Goal: Transaction & Acquisition: Book appointment/travel/reservation

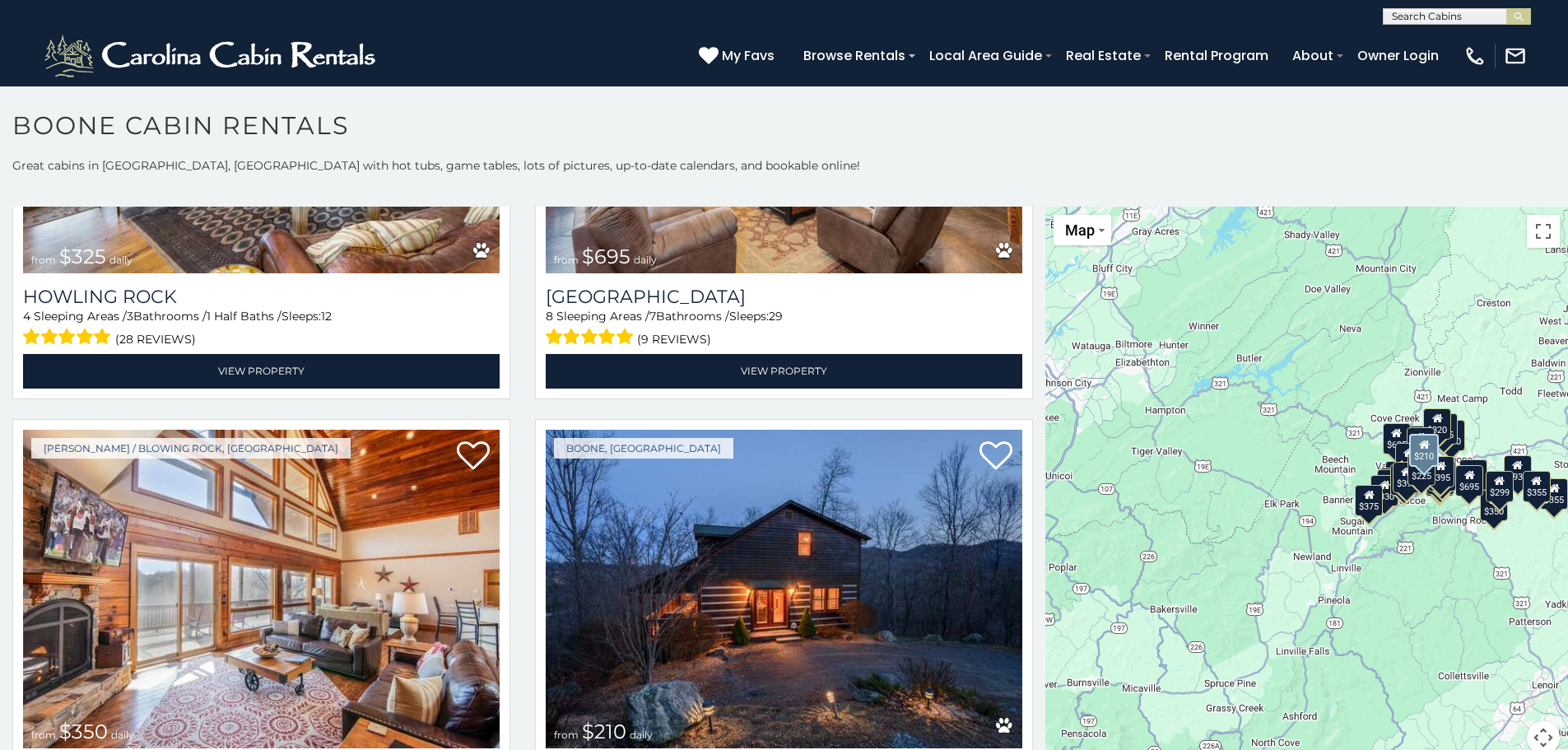
scroll to position [5048, 0]
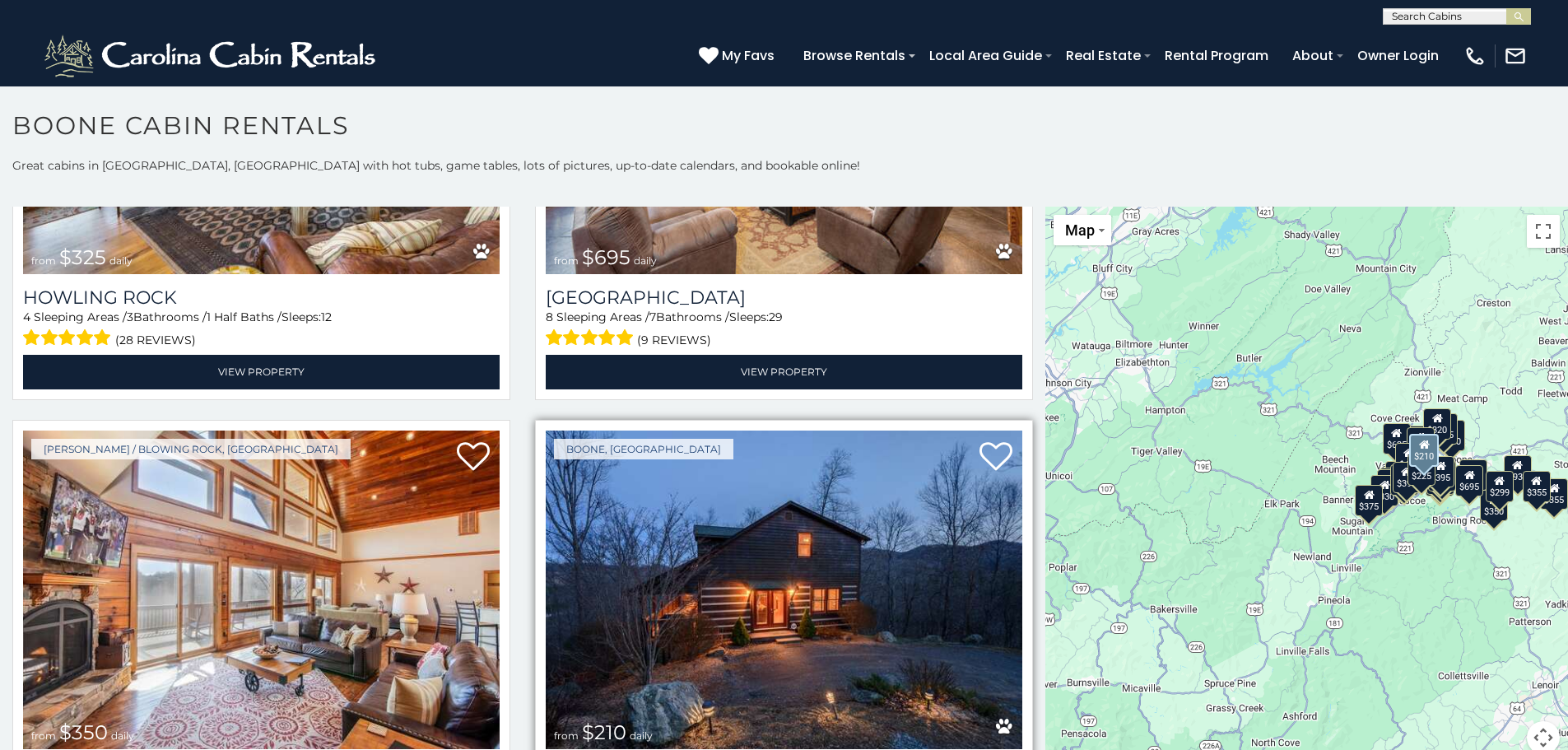
click at [771, 517] on img at bounding box center [784, 590] width 477 height 319
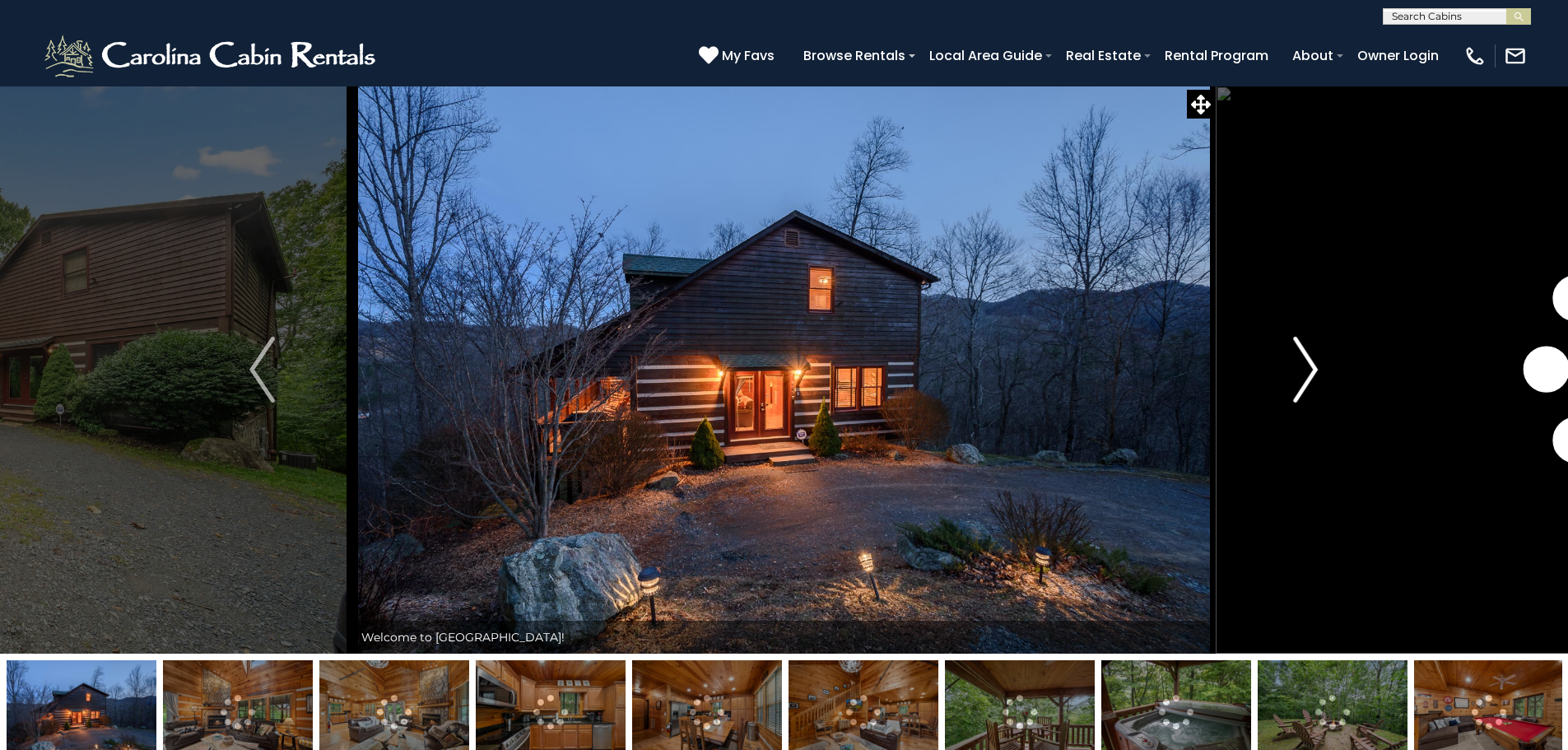
click at [1298, 369] on img "Next" at bounding box center [1306, 369] width 25 height 66
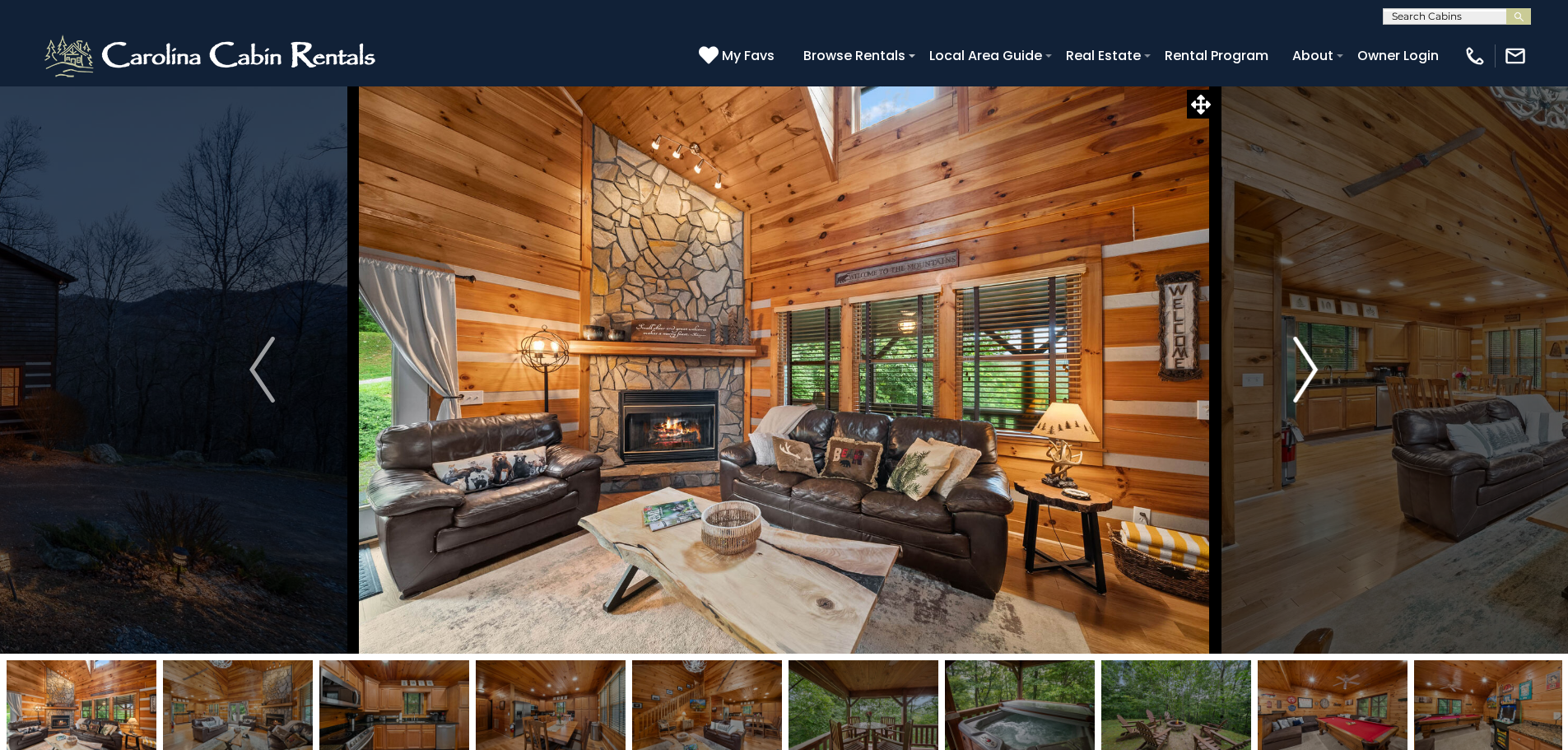
click at [1298, 369] on img "Next" at bounding box center [1306, 369] width 25 height 66
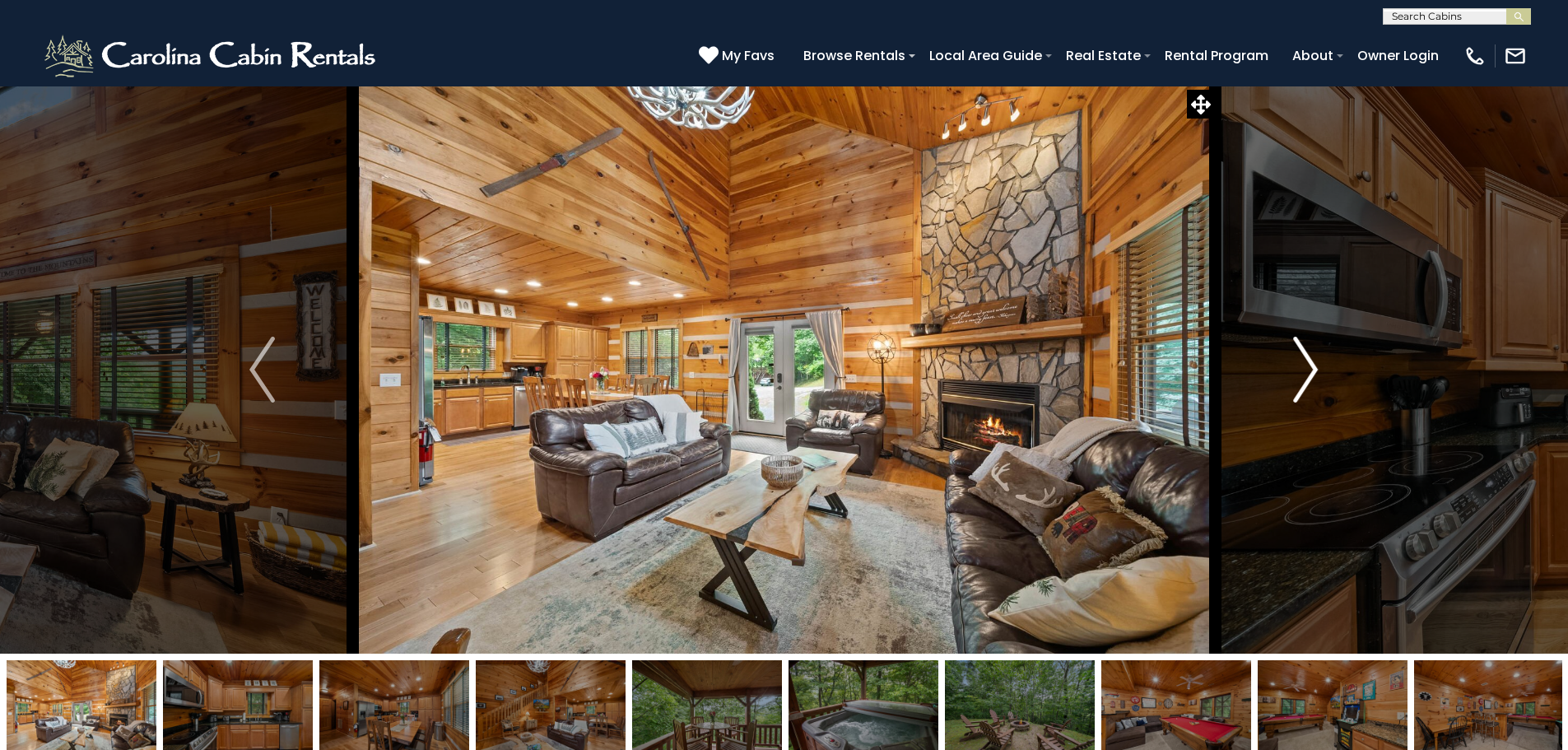
click at [1298, 369] on img "Next" at bounding box center [1306, 369] width 25 height 66
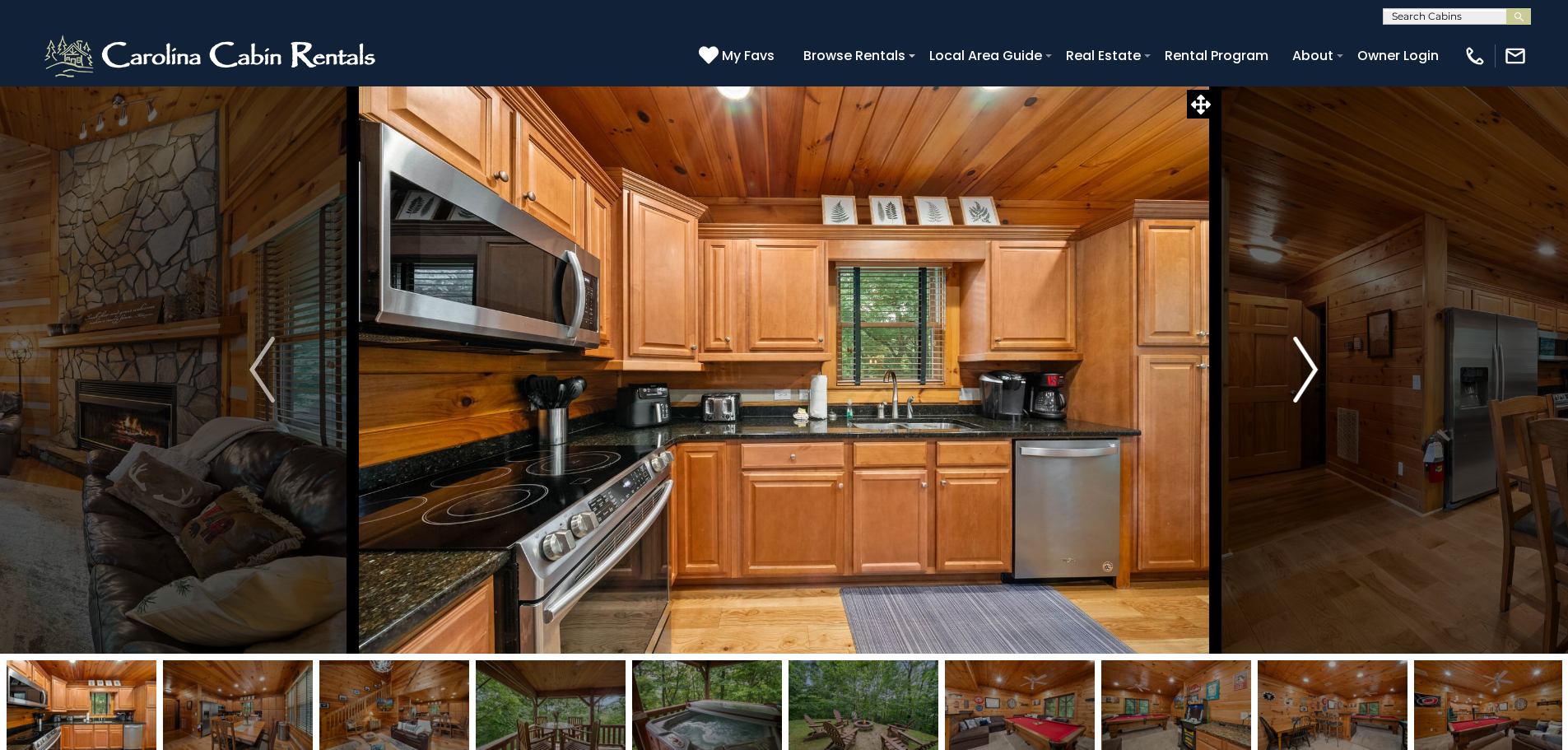
click at [1298, 369] on img "Next" at bounding box center [1306, 369] width 25 height 66
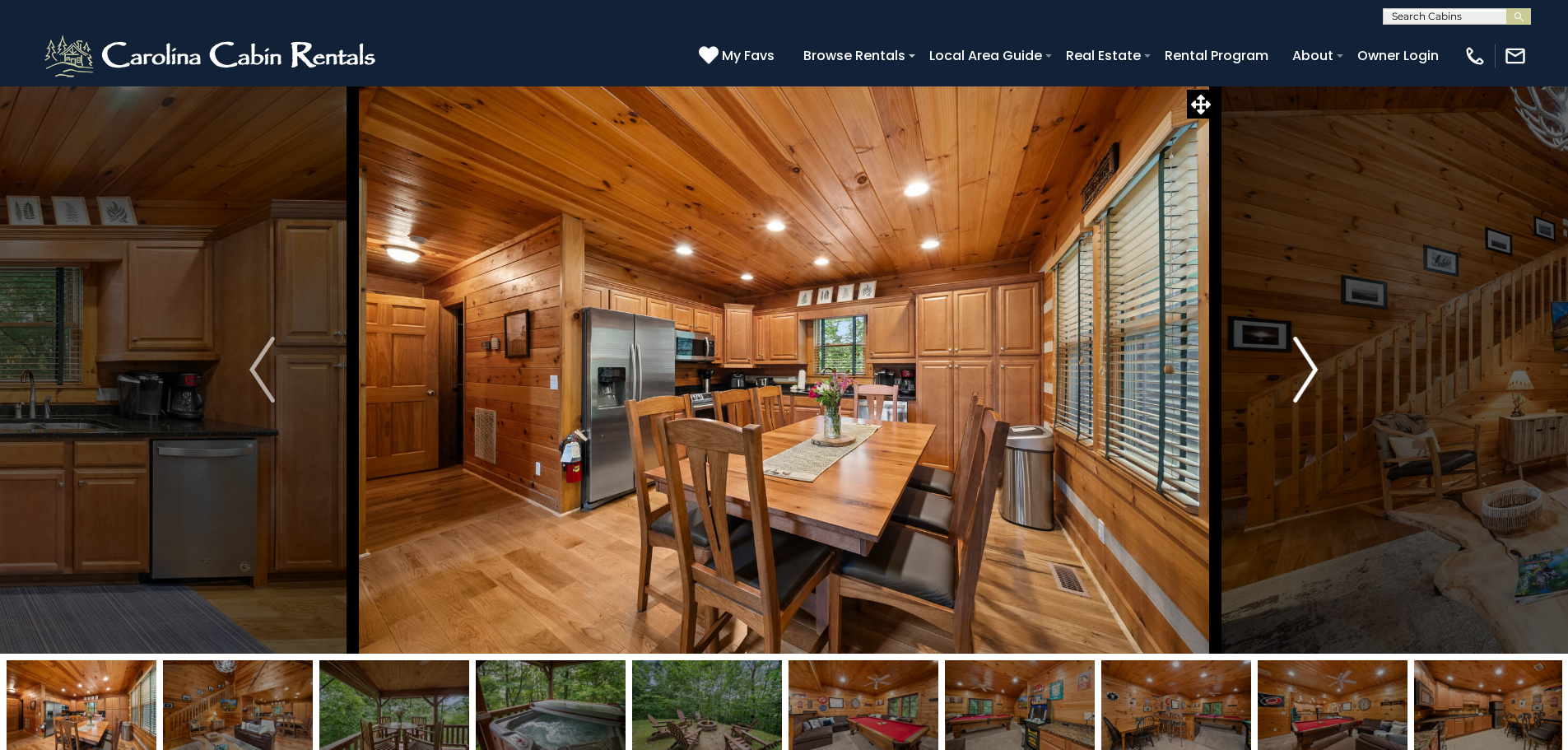
click at [1298, 369] on img "Next" at bounding box center [1306, 369] width 25 height 66
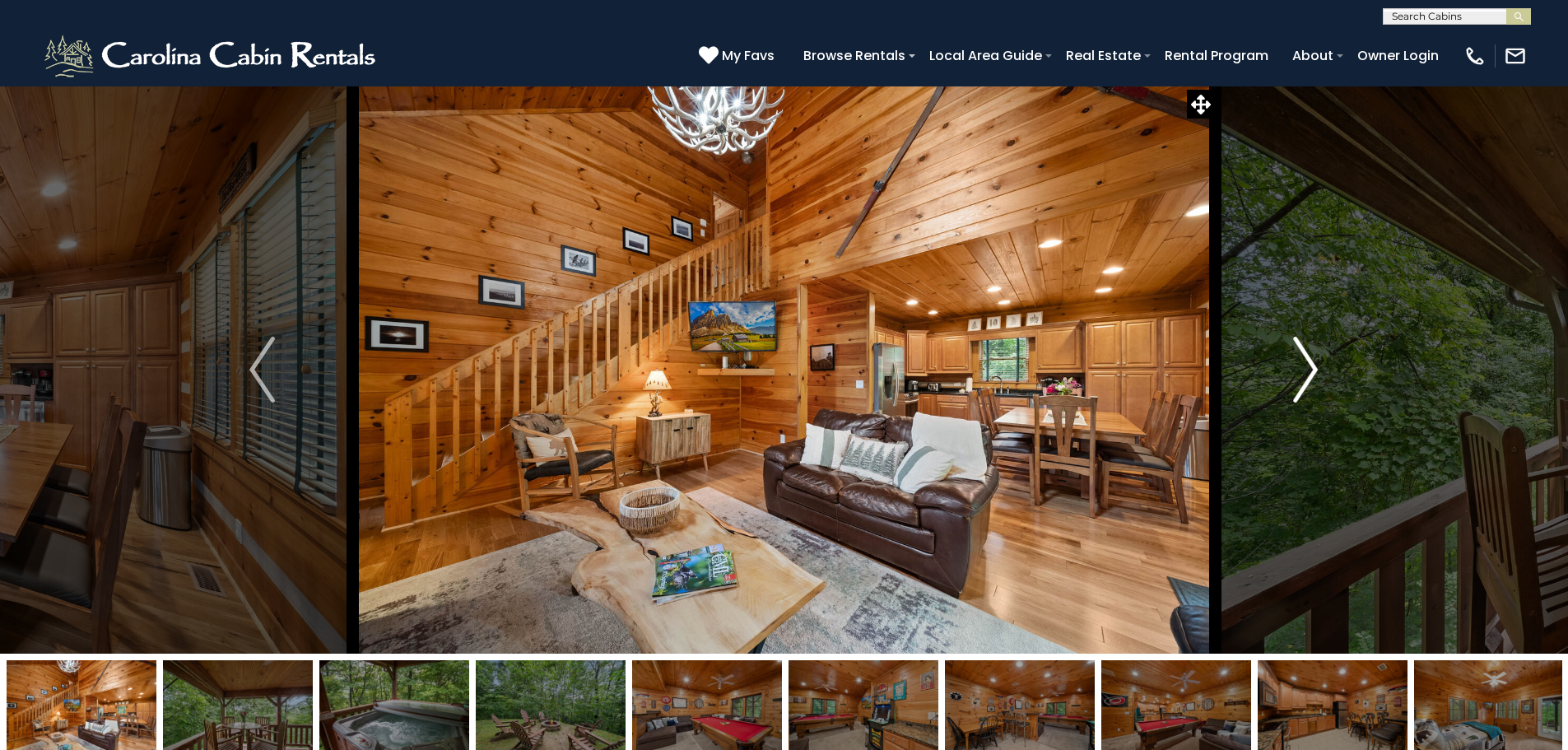
click at [1298, 369] on img "Next" at bounding box center [1306, 369] width 25 height 66
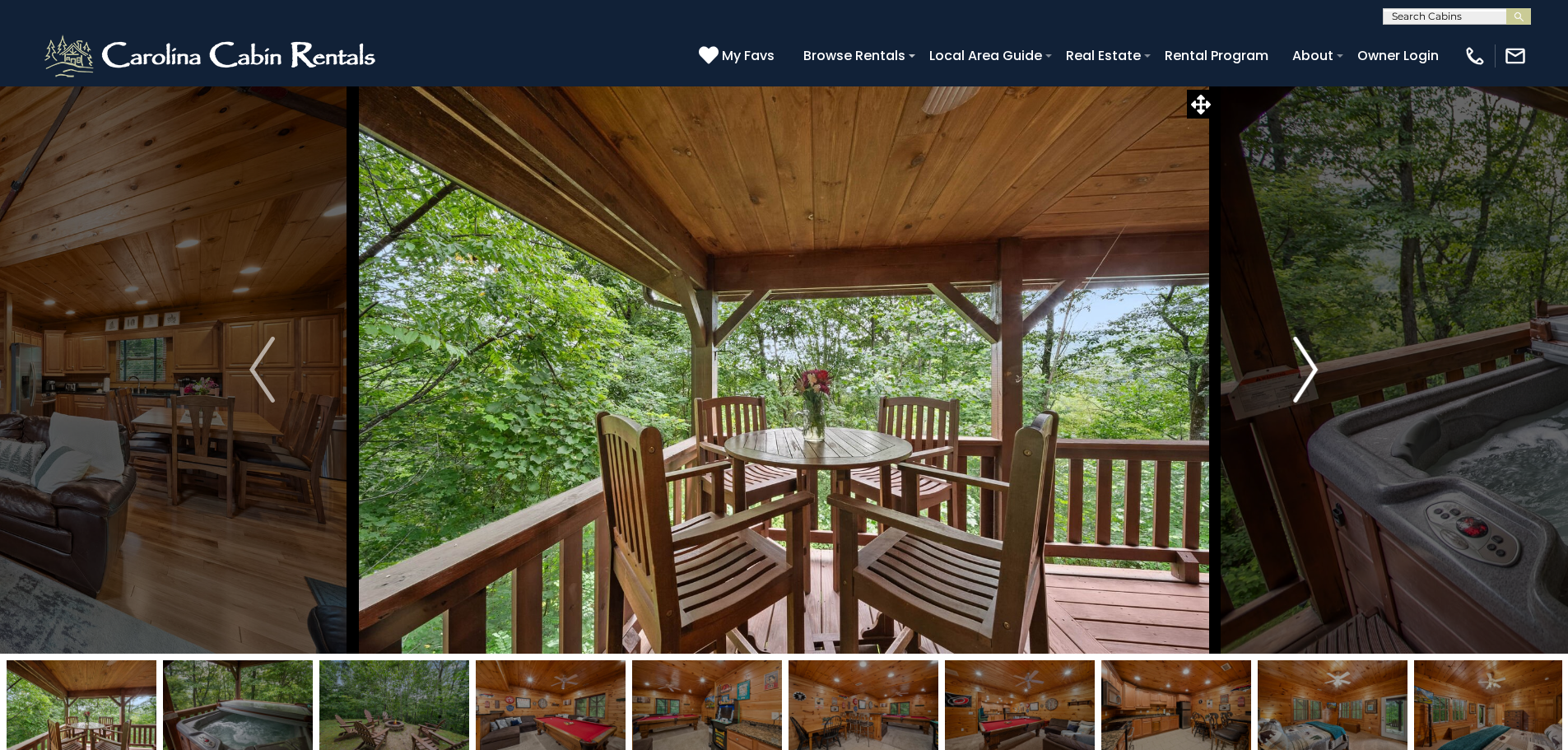
click at [1298, 369] on img "Next" at bounding box center [1306, 369] width 25 height 66
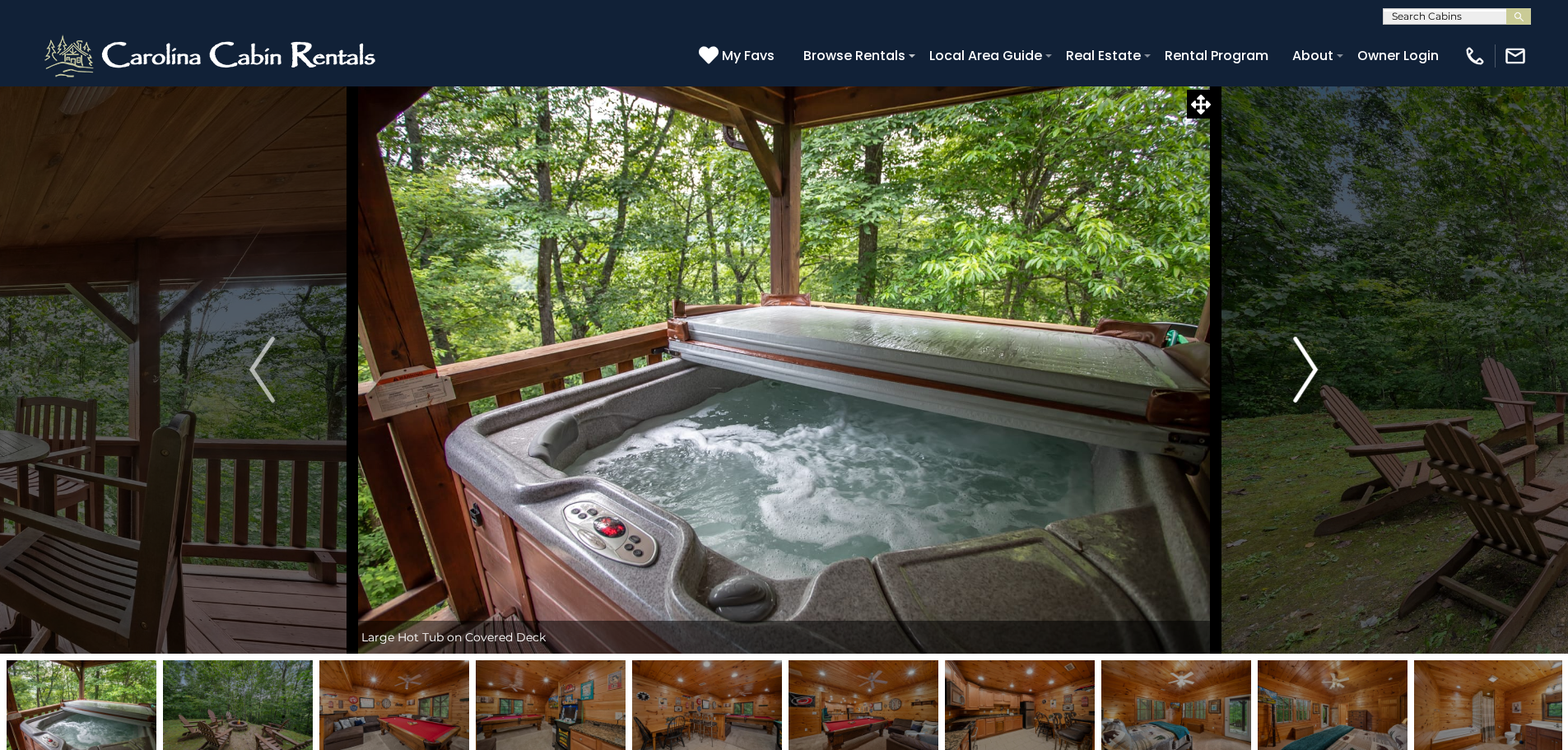
click at [1298, 369] on img "Next" at bounding box center [1306, 369] width 25 height 66
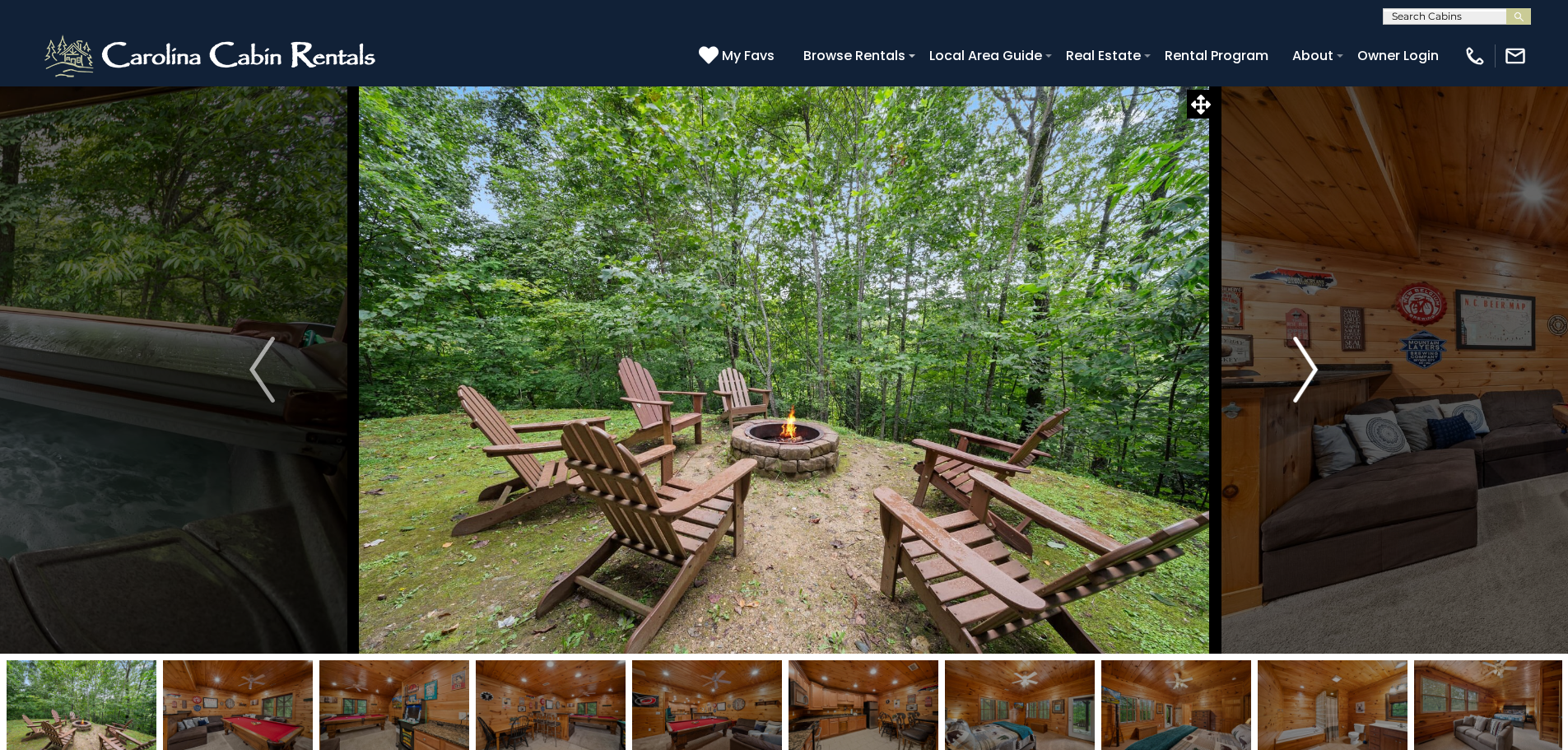
click at [1298, 369] on img "Next" at bounding box center [1306, 369] width 25 height 66
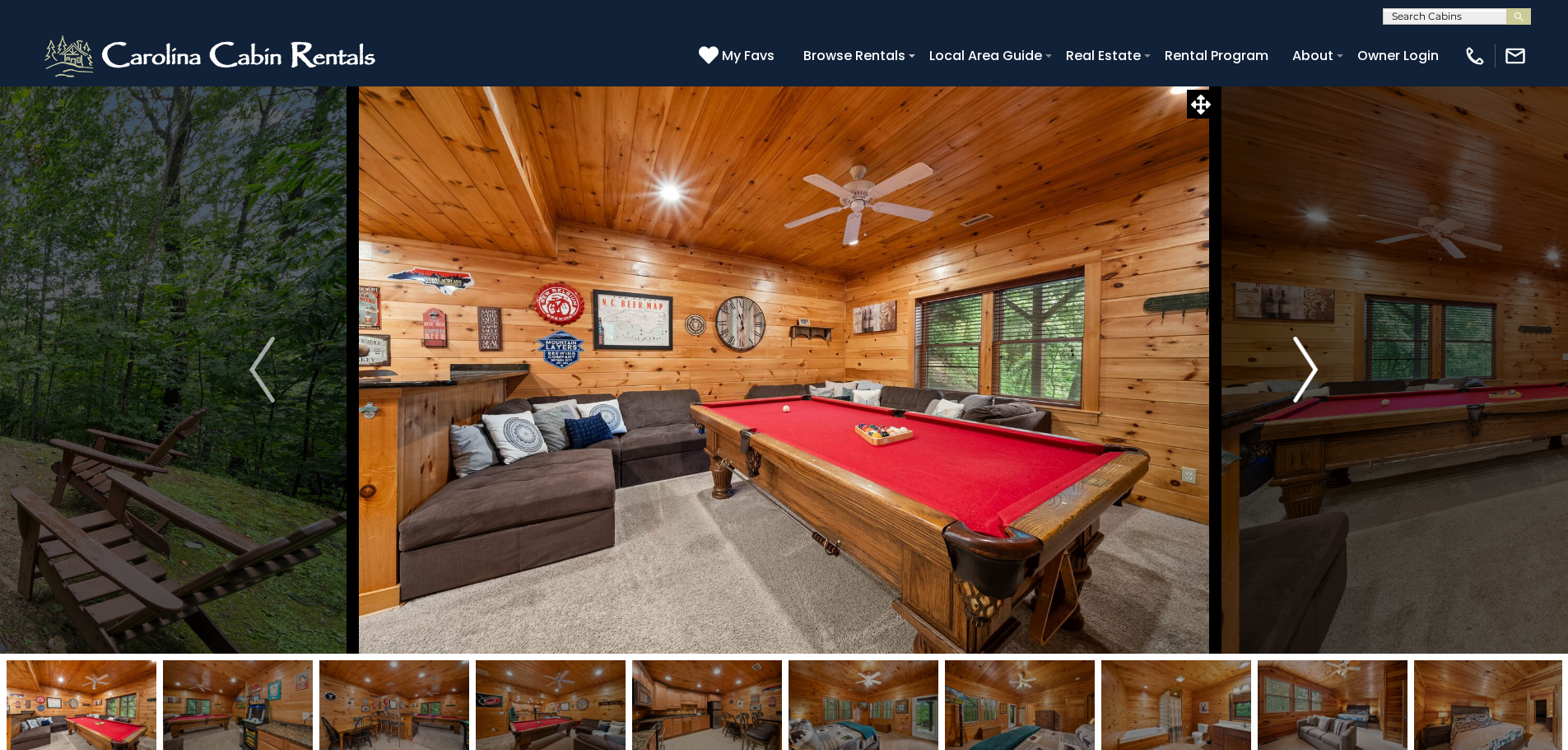
click at [1298, 369] on img "Next" at bounding box center [1306, 369] width 25 height 66
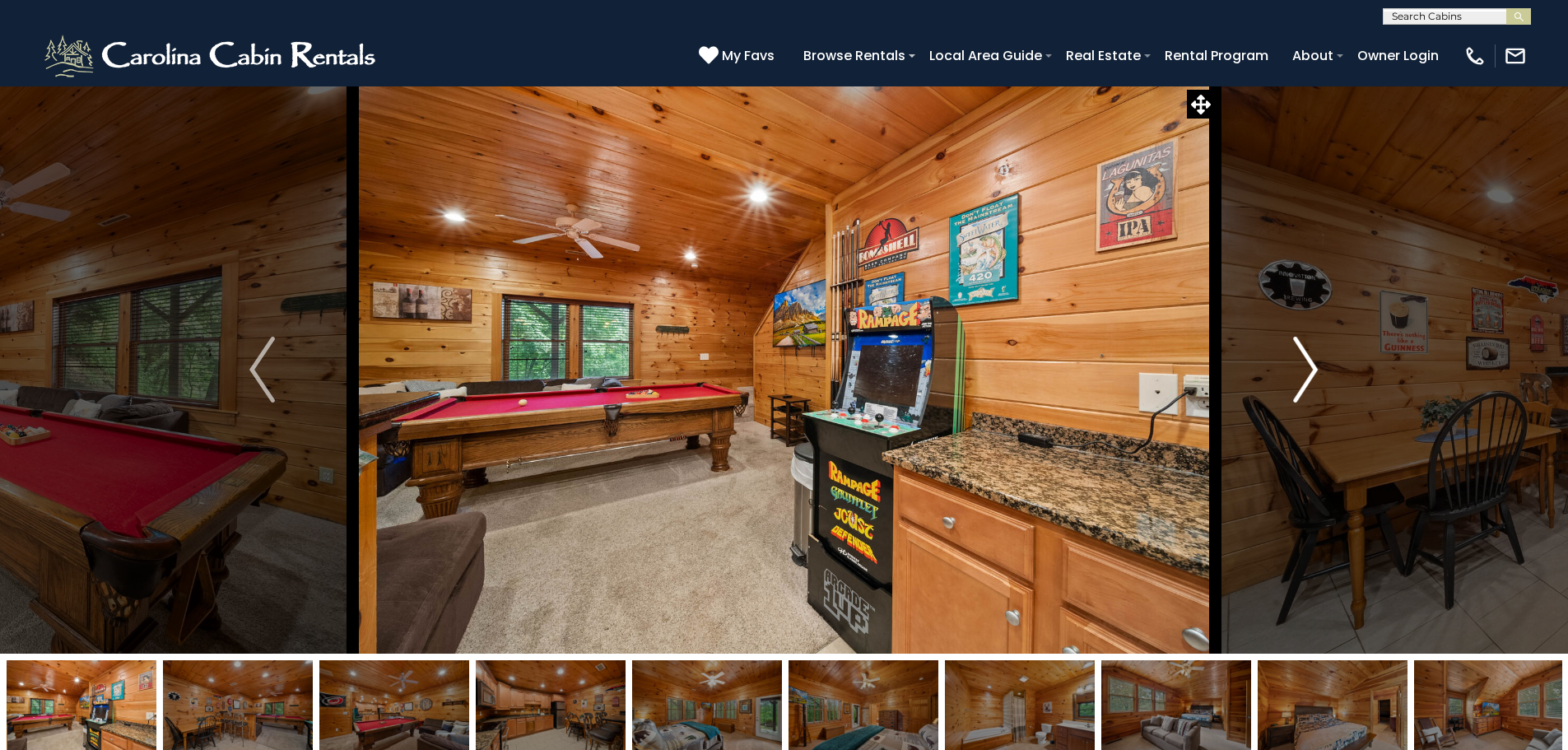
click at [1298, 369] on img "Next" at bounding box center [1306, 369] width 25 height 66
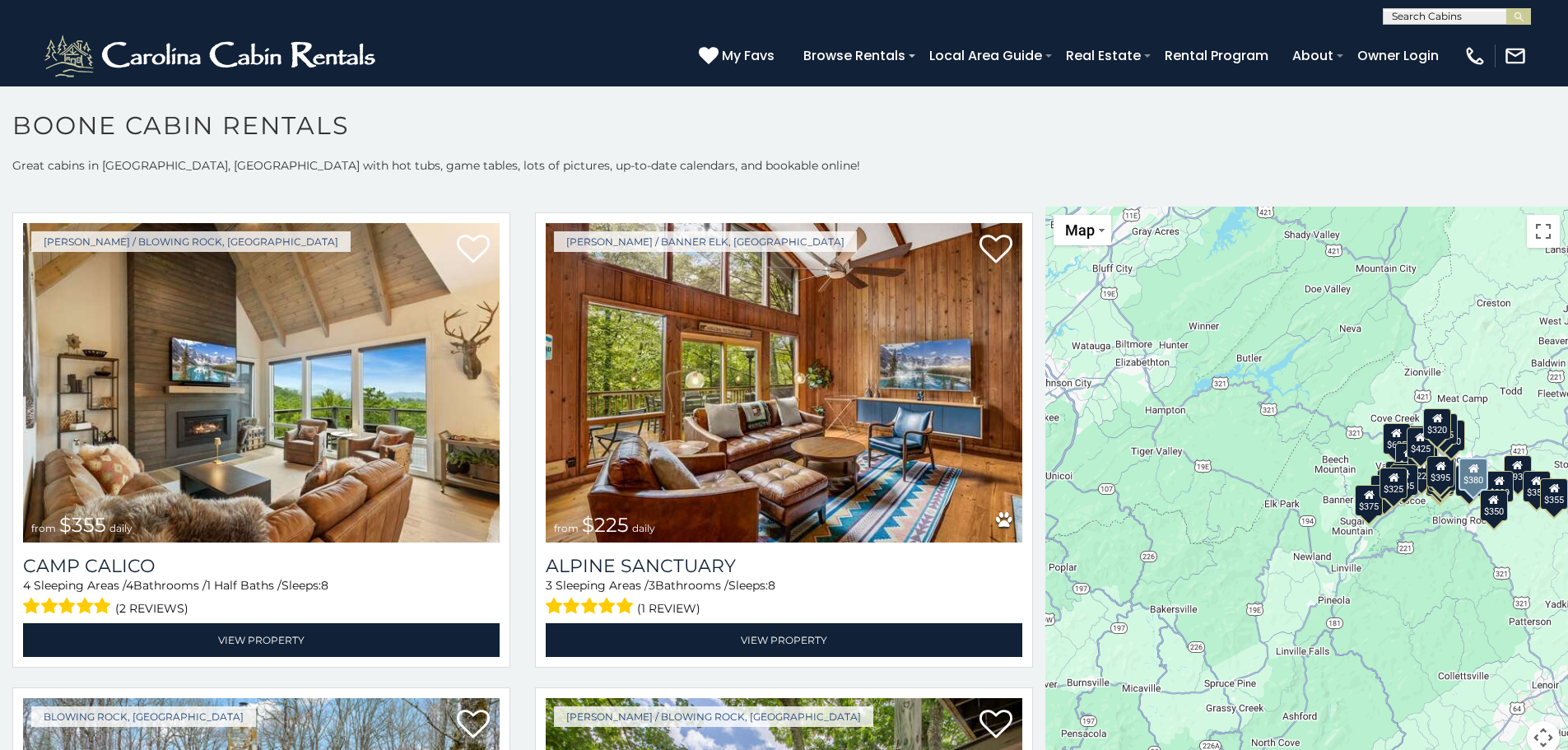
scroll to position [6199, 0]
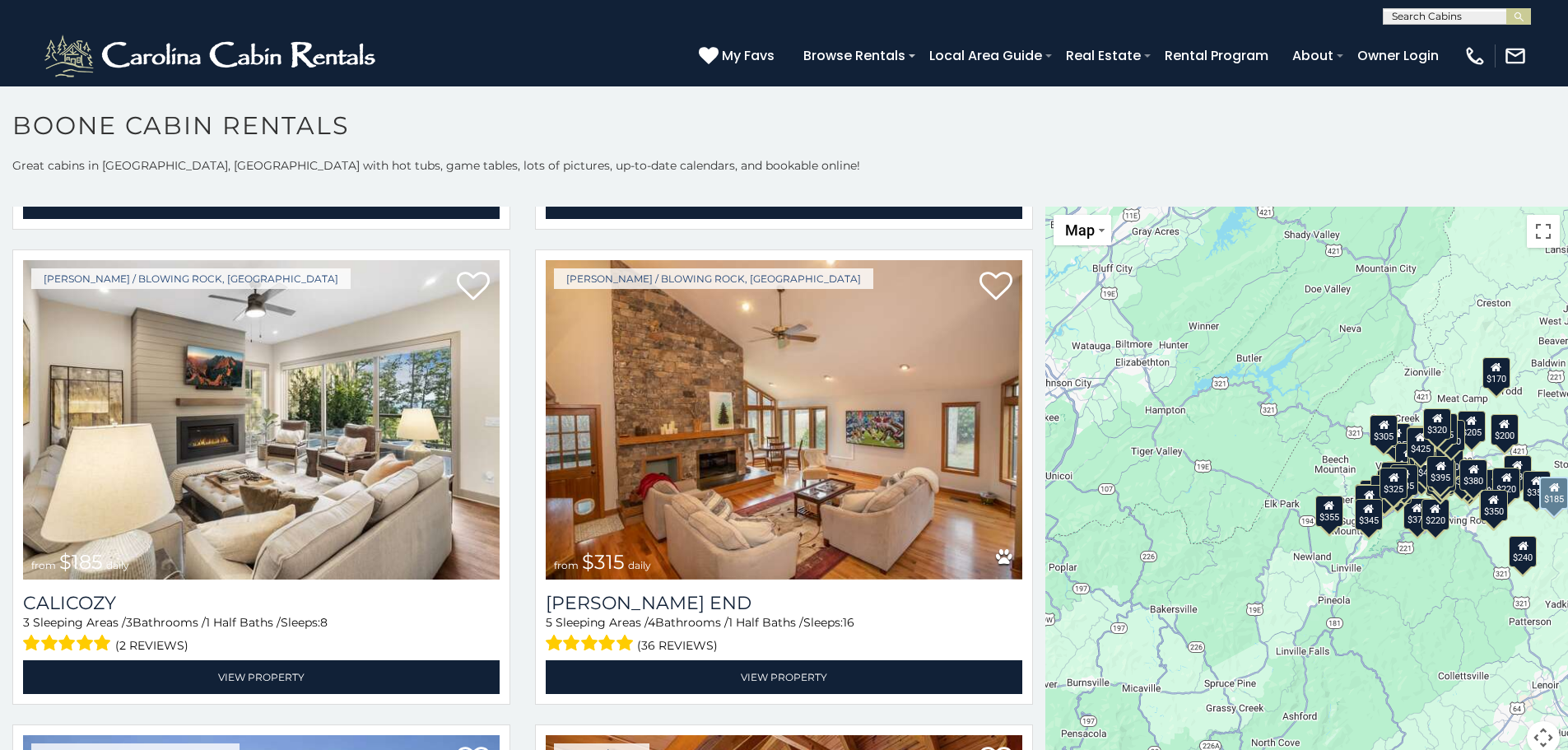
scroll to position [8066, 0]
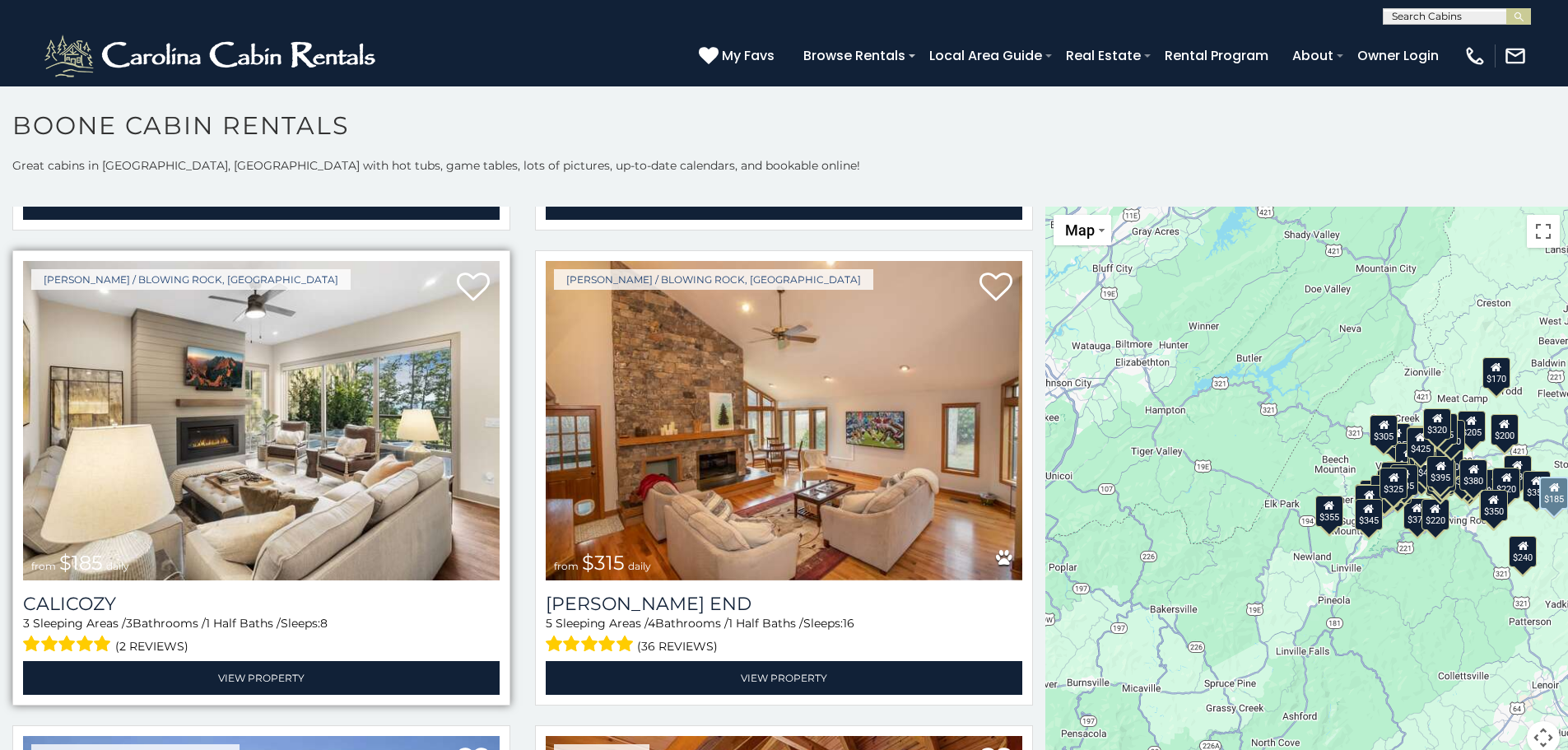
click at [398, 447] on img at bounding box center [261, 421] width 477 height 319
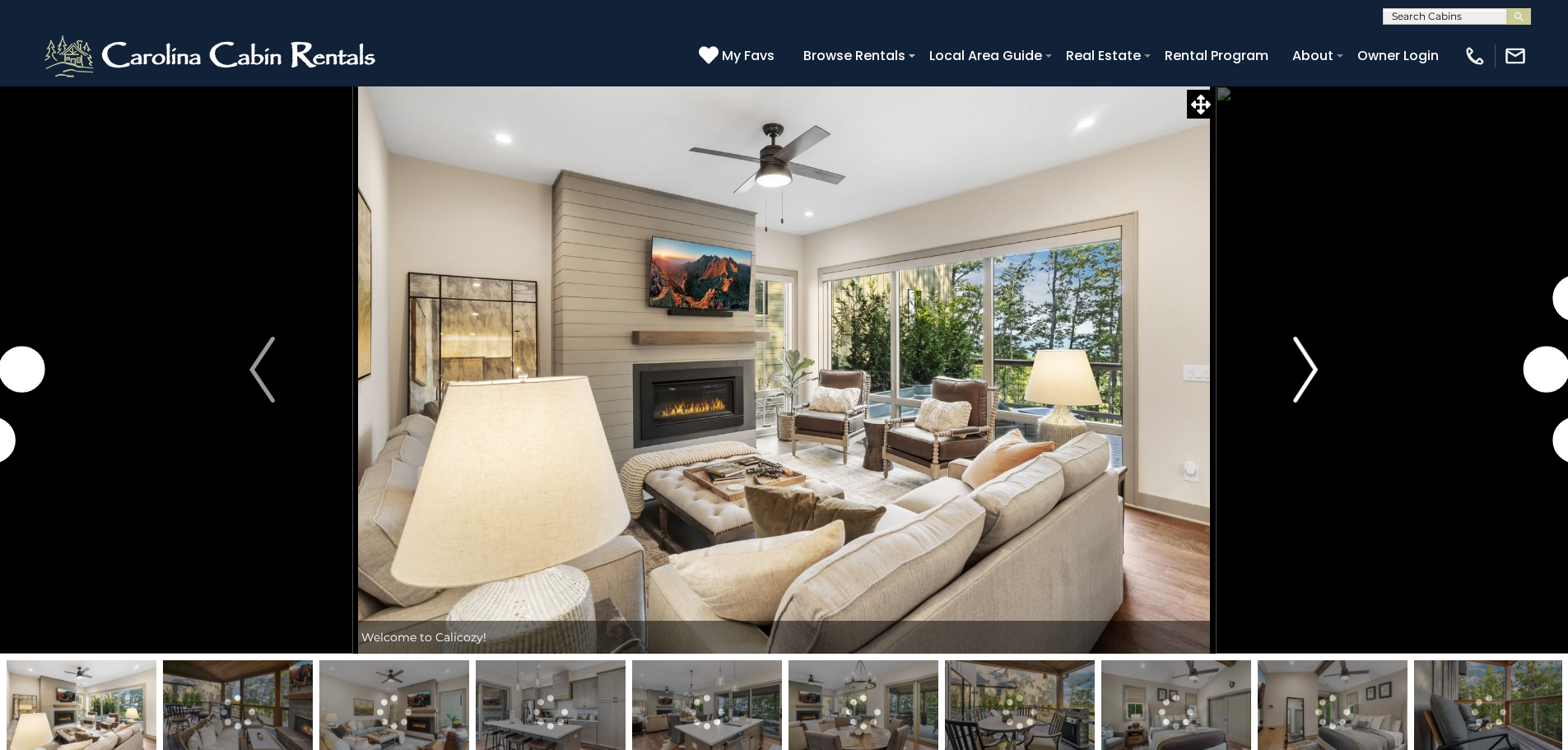
click at [1296, 363] on img "Next" at bounding box center [1306, 369] width 25 height 66
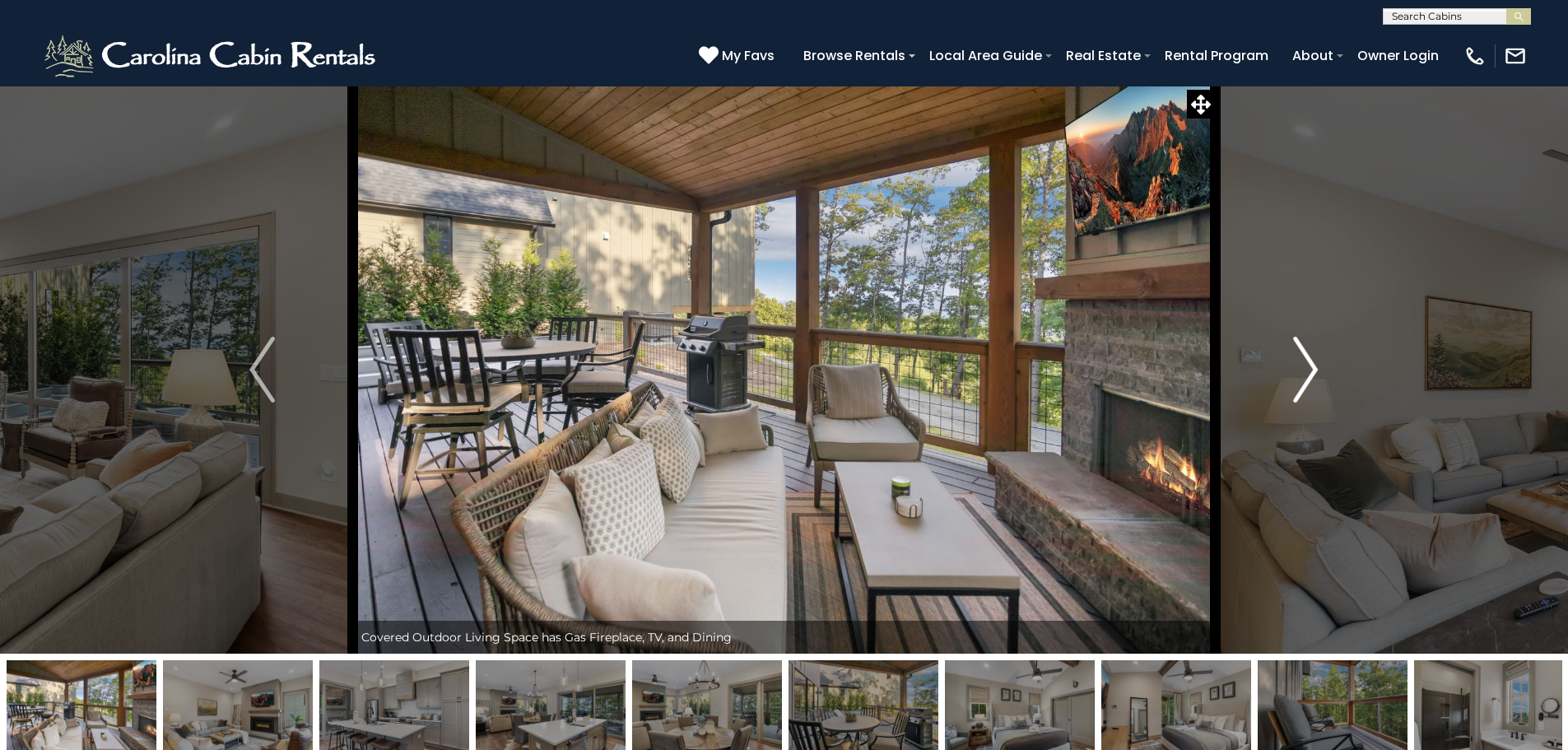
click at [1296, 363] on img "Next" at bounding box center [1306, 369] width 25 height 66
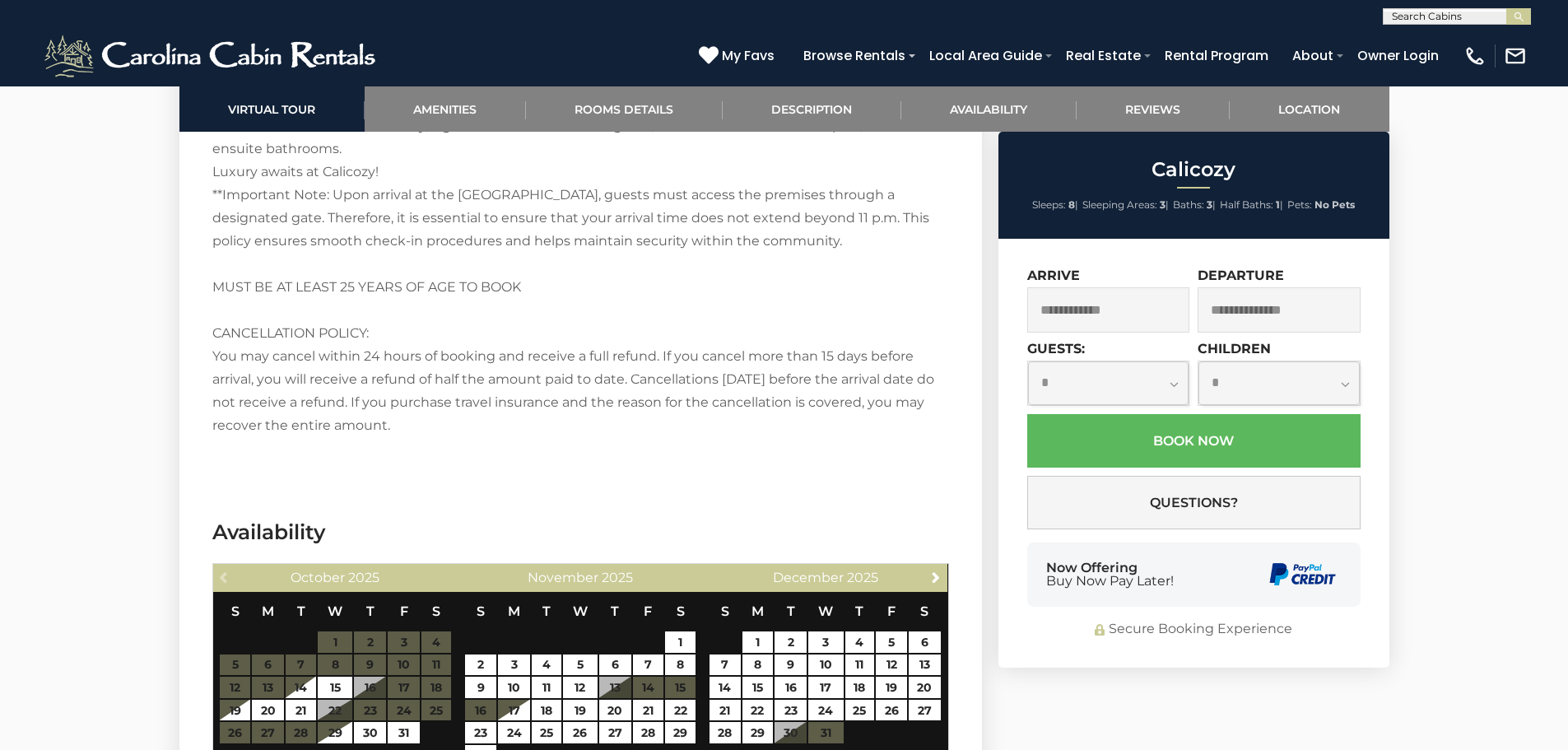
scroll to position [3377, 0]
click at [647, 642] on table "S M T W T F S 1 2 3 4 5 6 7 8 9 10 11 12 13 14 15 16 17 18 19 20 21 22 23 24 25…" at bounding box center [581, 678] width 233 height 175
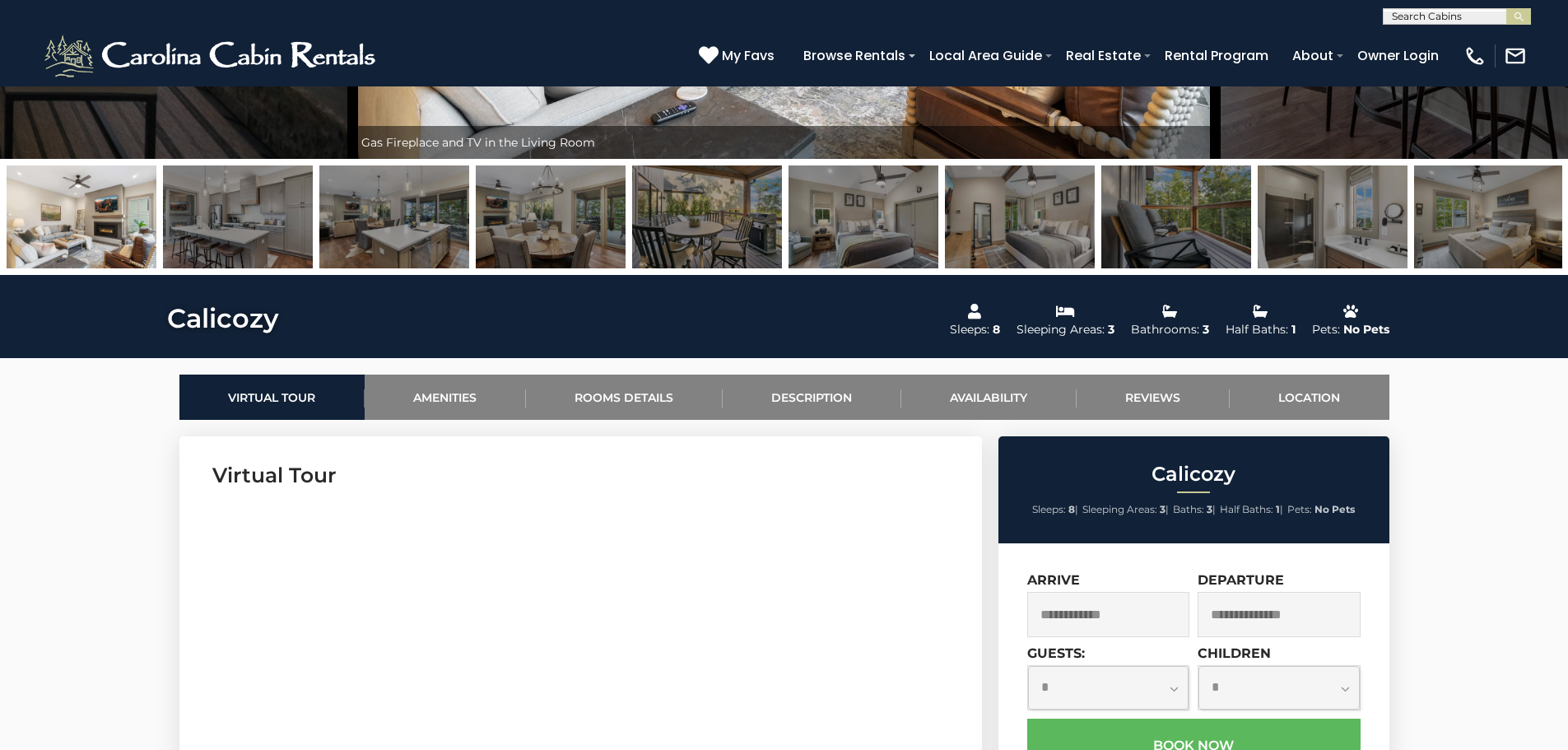
scroll to position [494, 0]
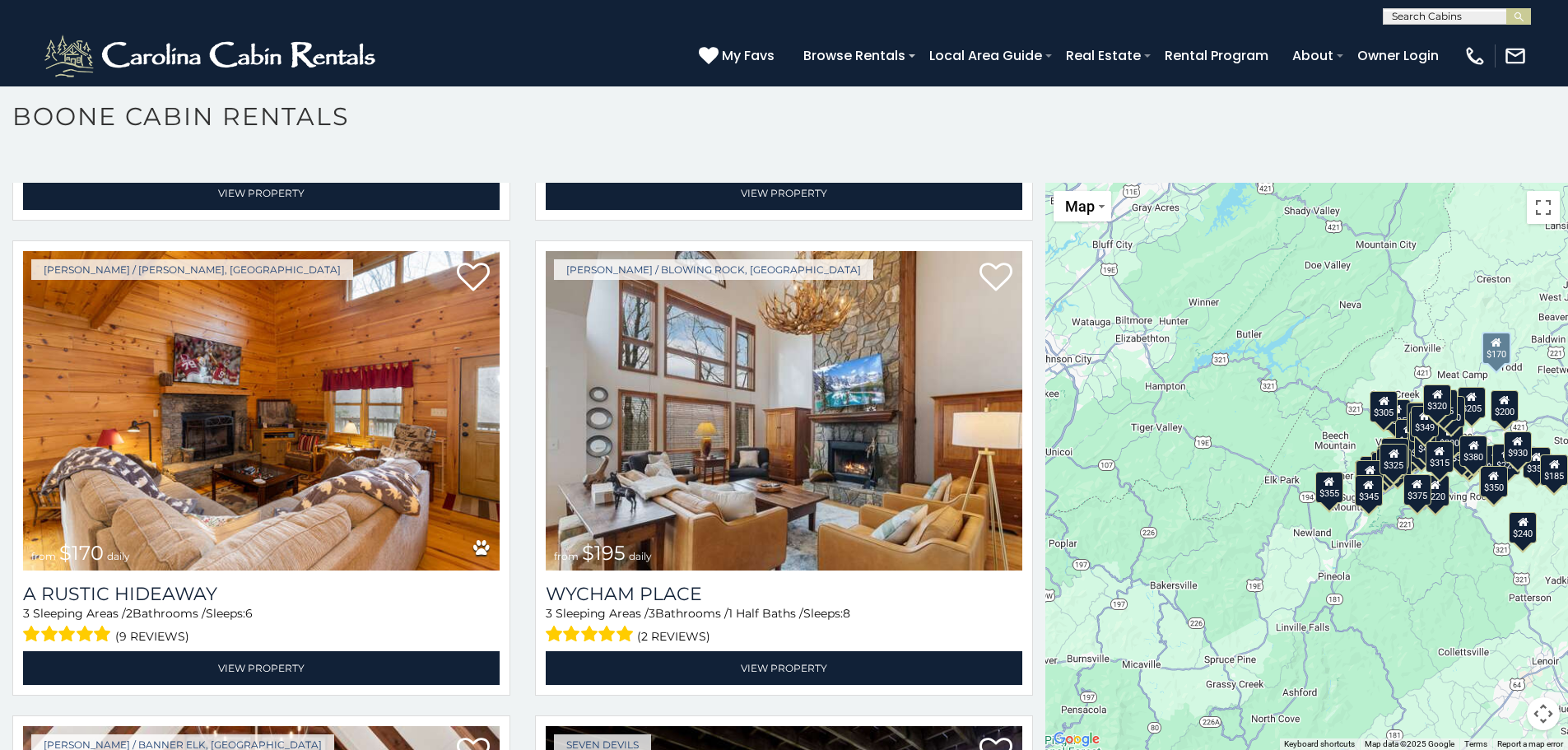
scroll to position [9476, 0]
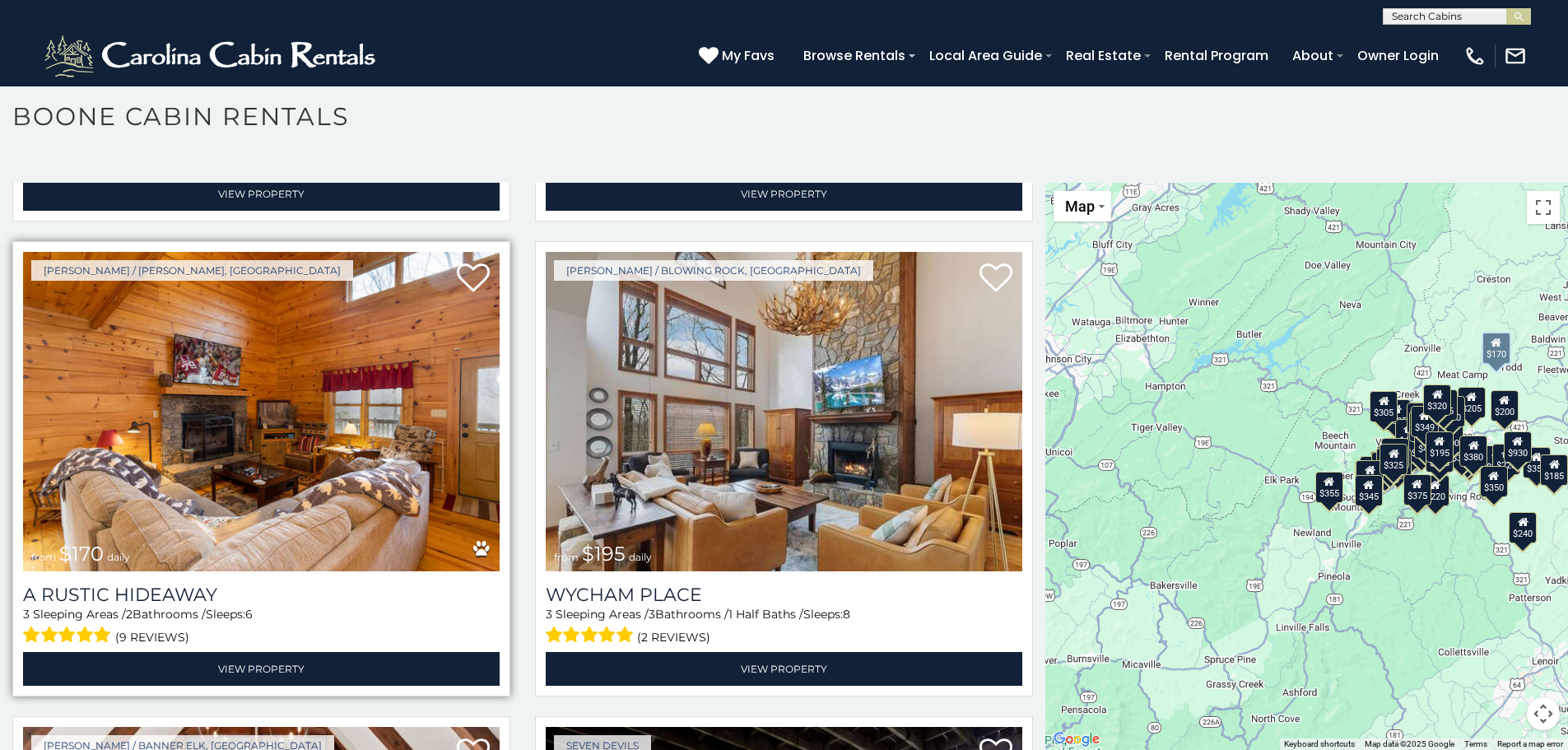
click at [370, 351] on img at bounding box center [261, 412] width 477 height 319
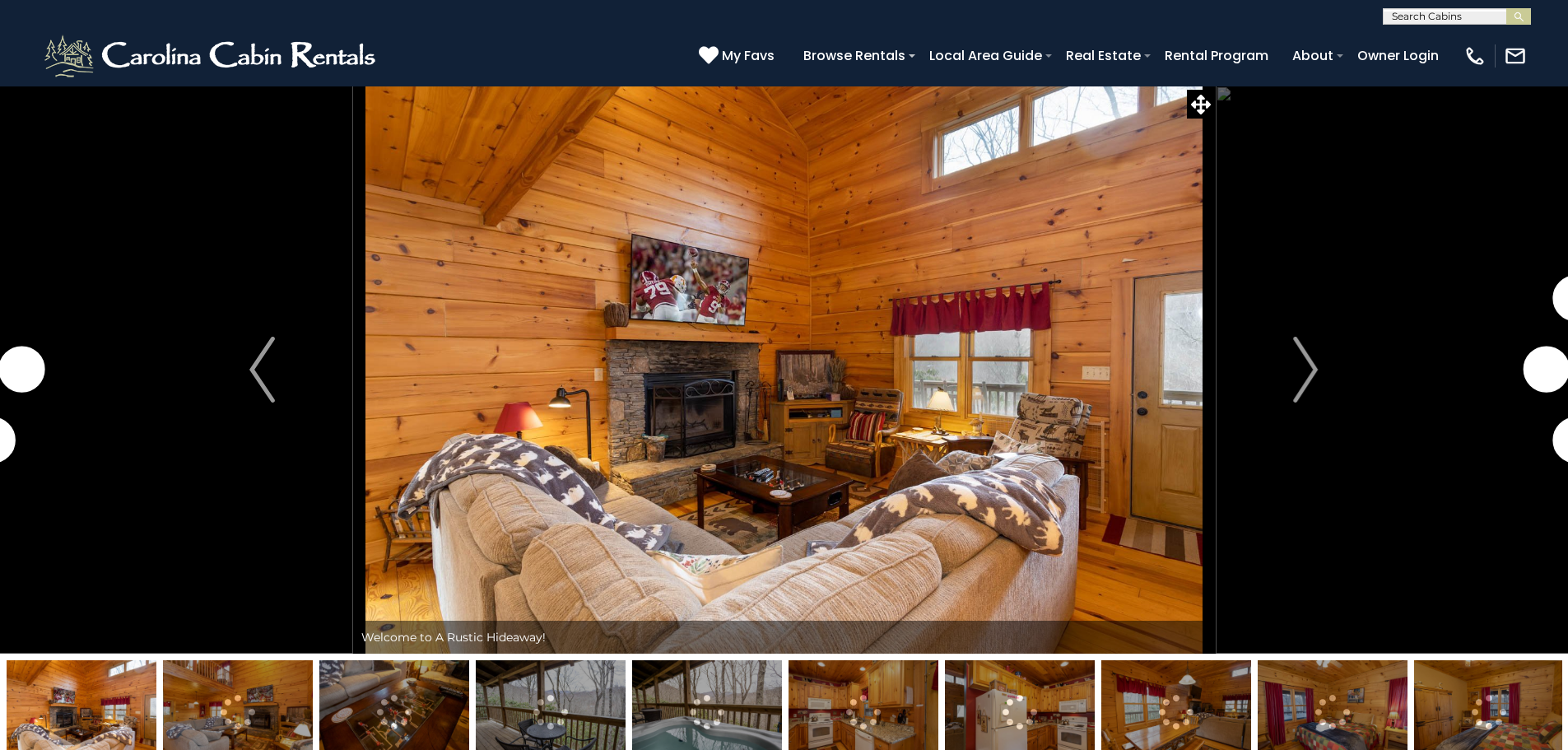
click at [710, 699] on img at bounding box center [707, 712] width 150 height 103
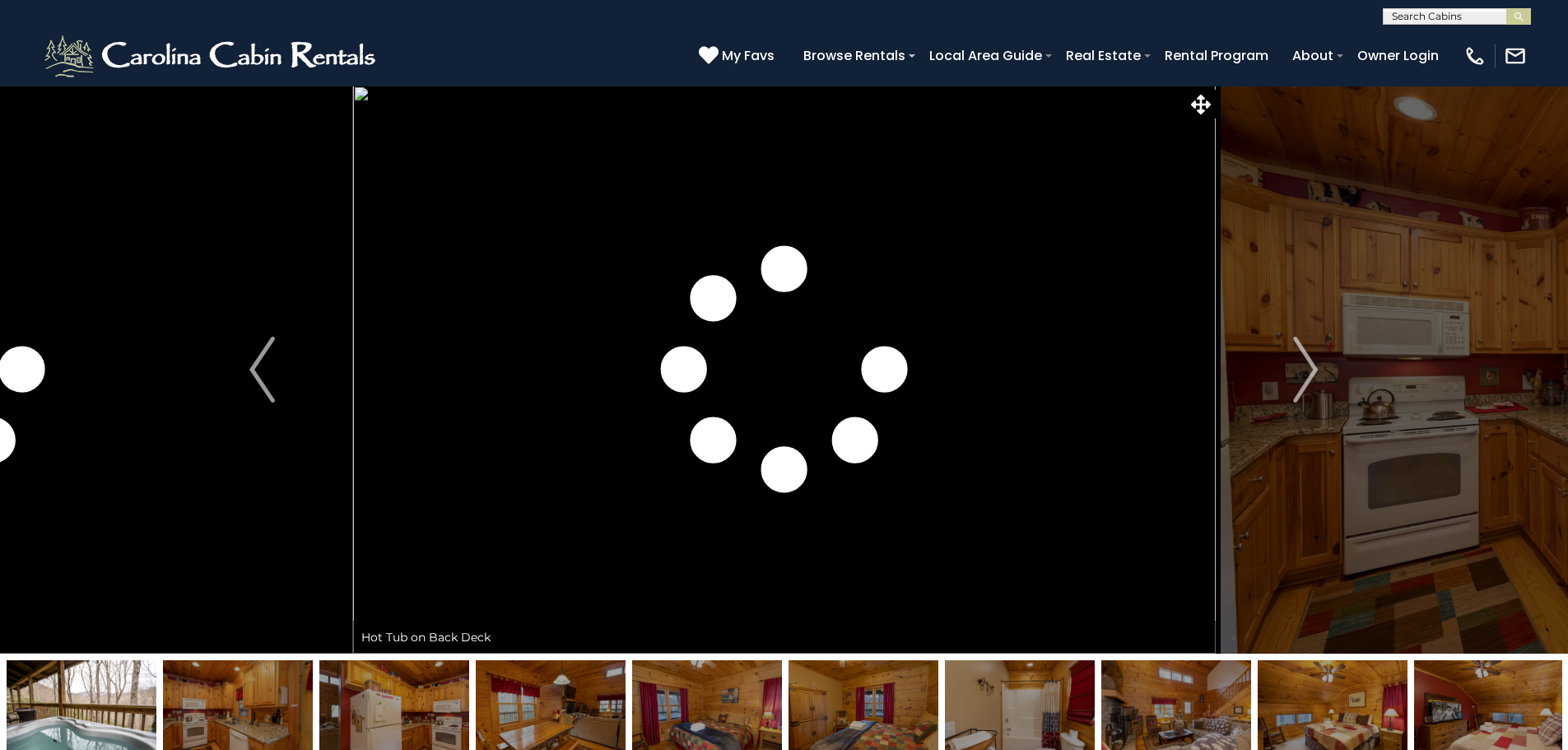
click at [59, 706] on img at bounding box center [82, 712] width 150 height 103
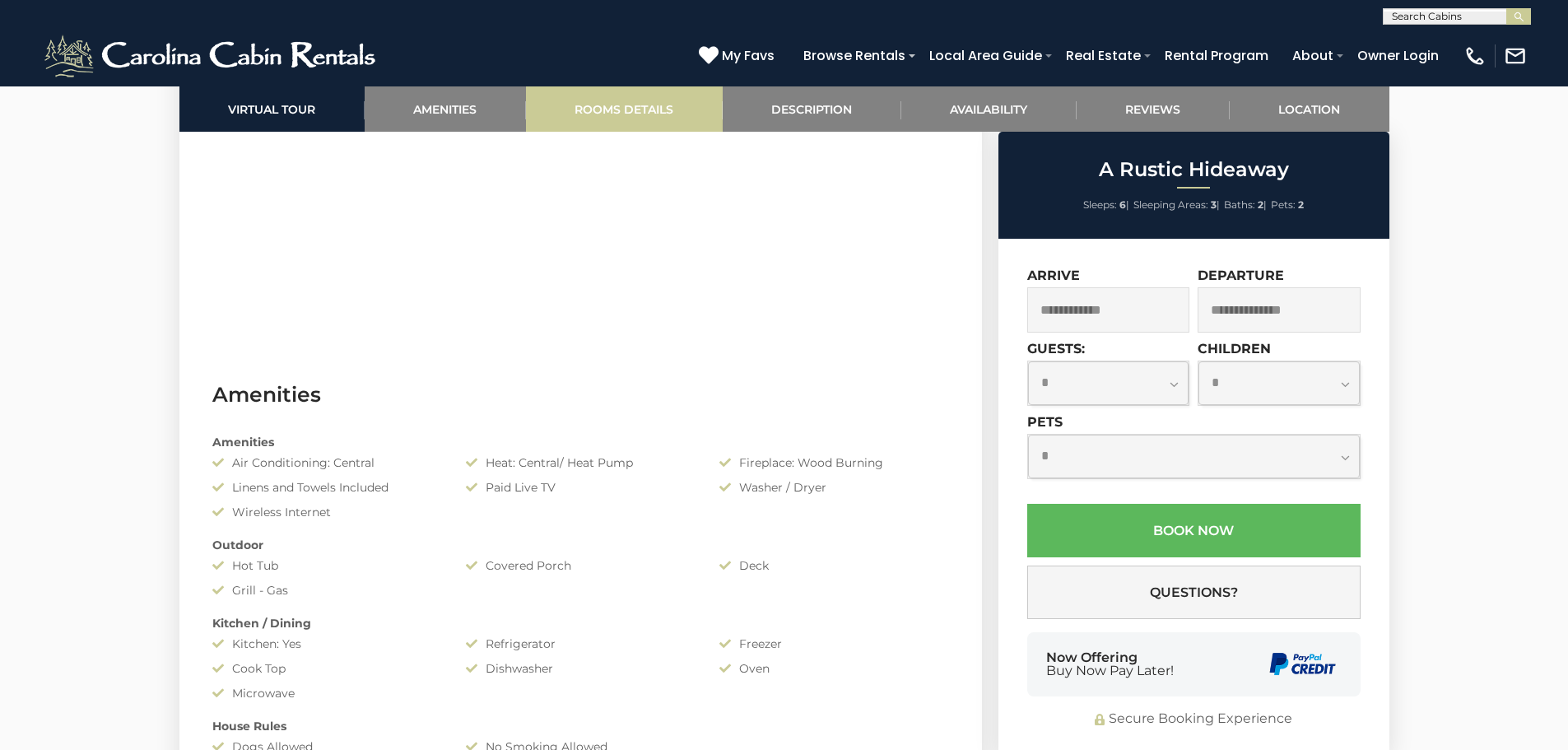
scroll to position [1081, 0]
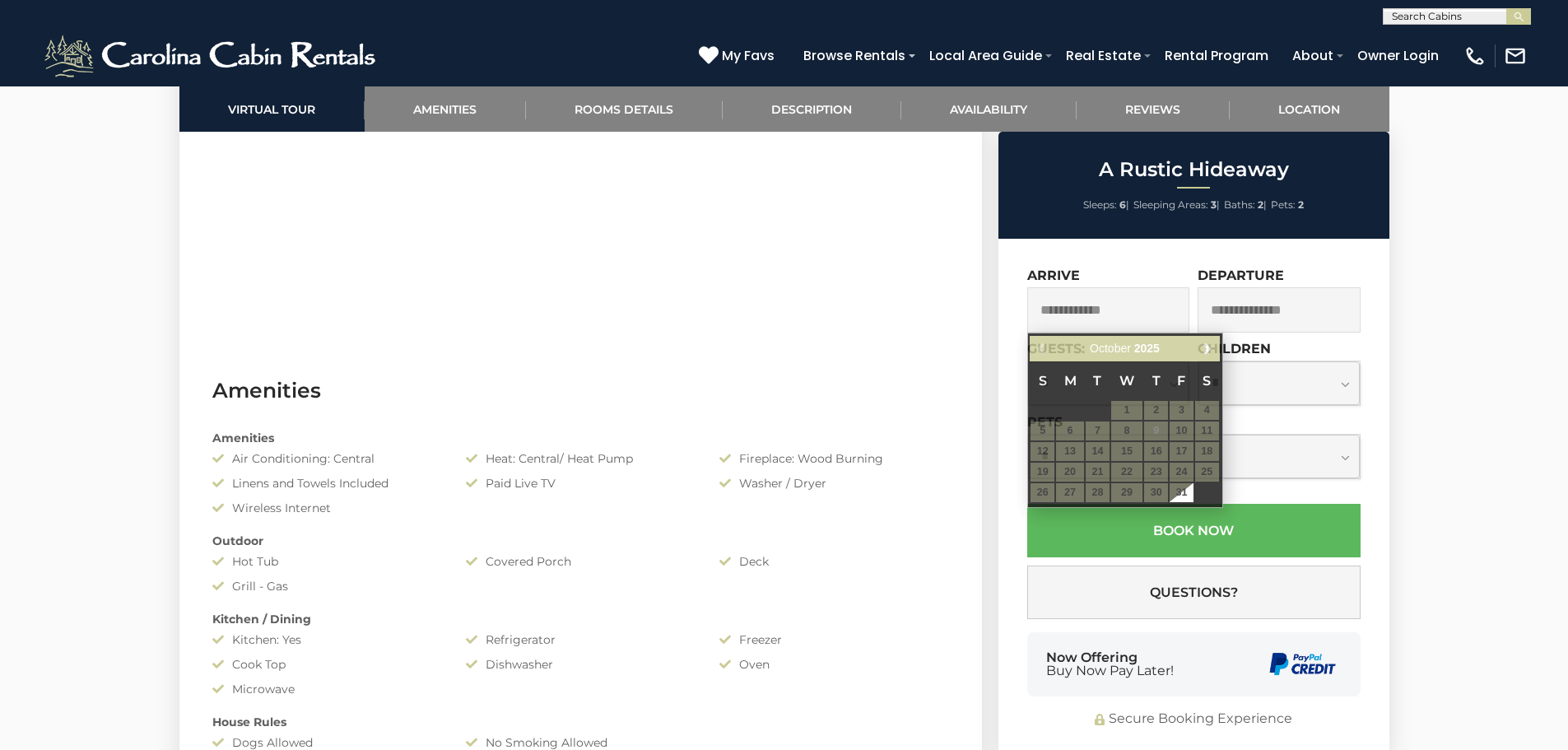
click at [1137, 313] on input "text" at bounding box center [1109, 309] width 163 height 45
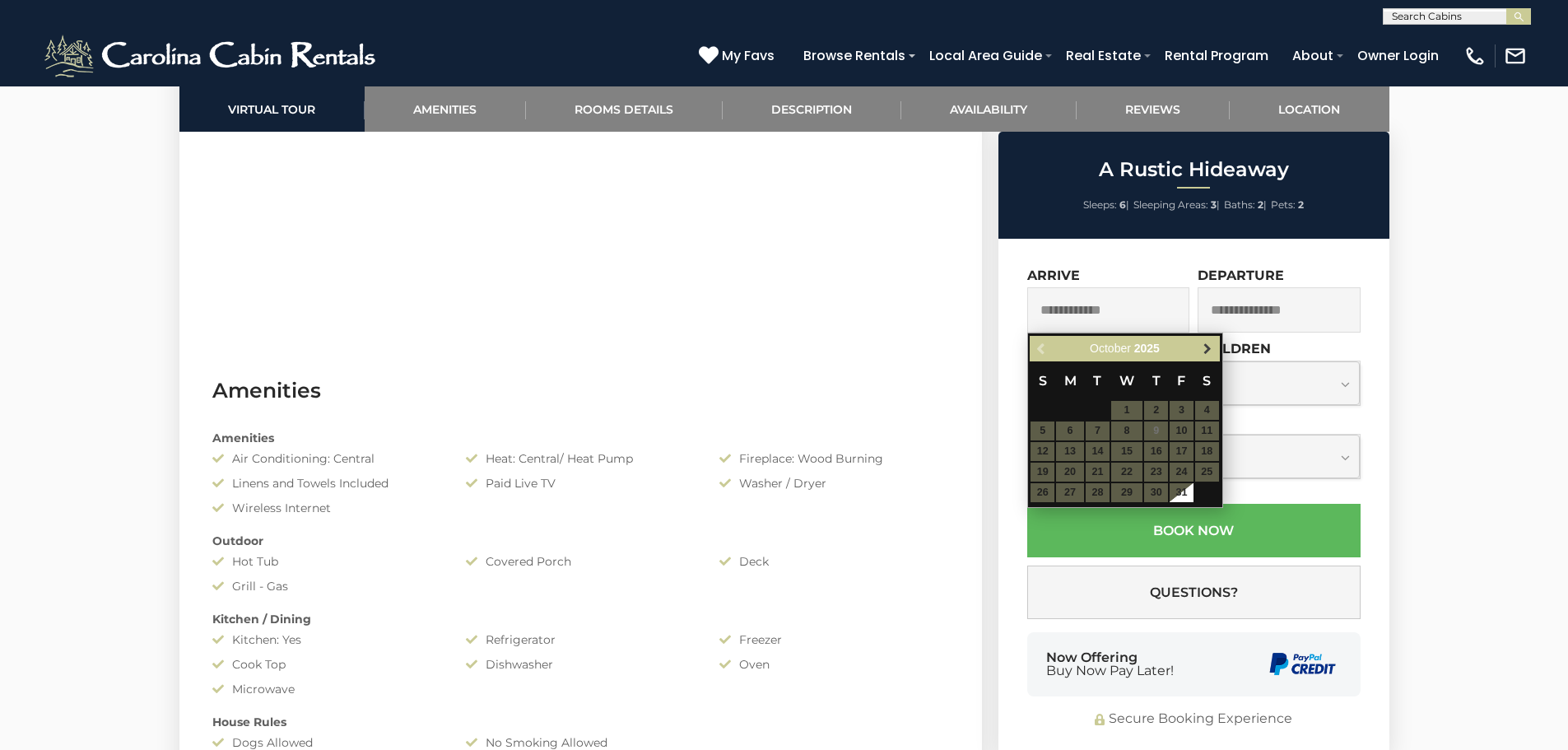
click at [1213, 340] on link "Next" at bounding box center [1208, 348] width 21 height 21
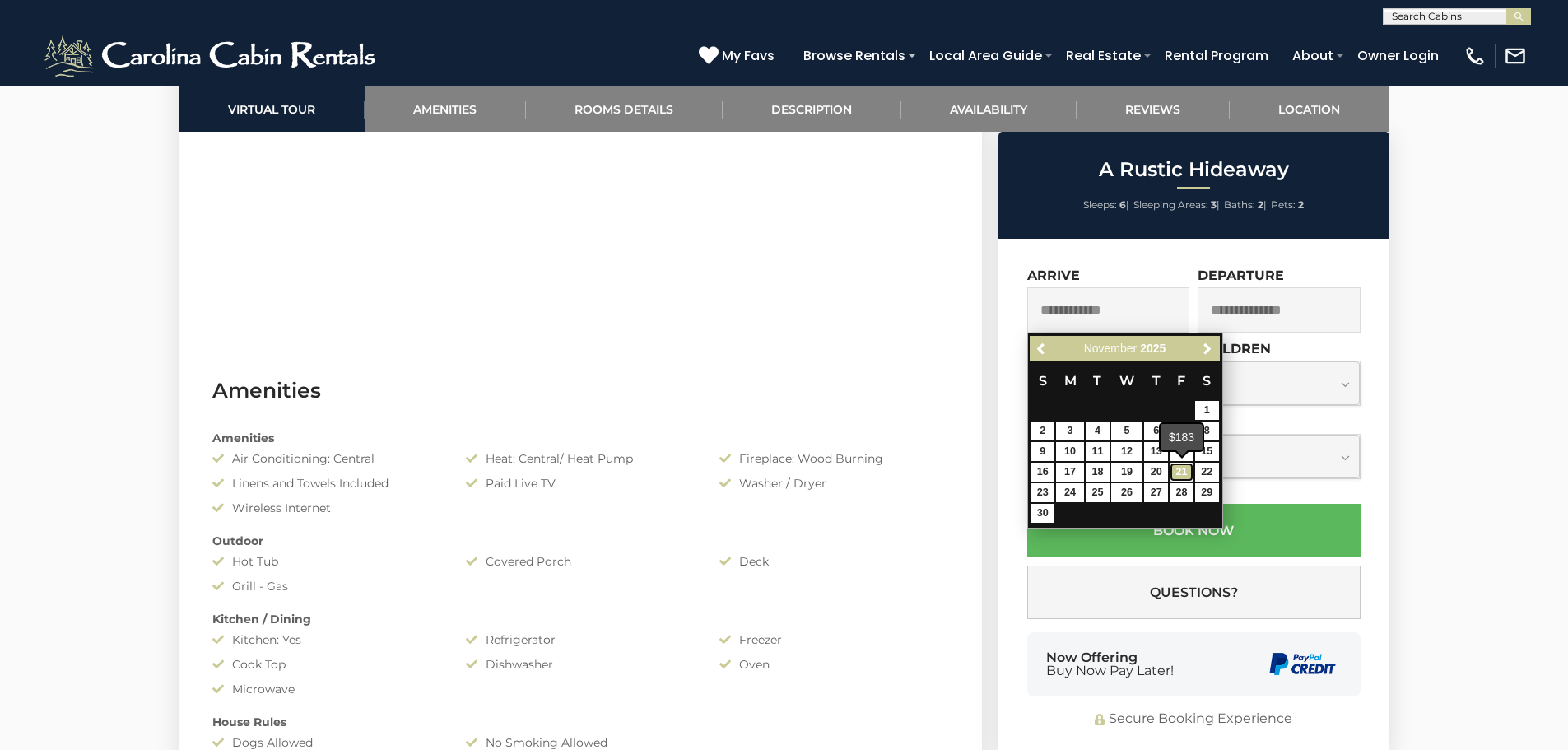
click at [1180, 468] on link "21" at bounding box center [1181, 471] width 24 height 19
type input "**********"
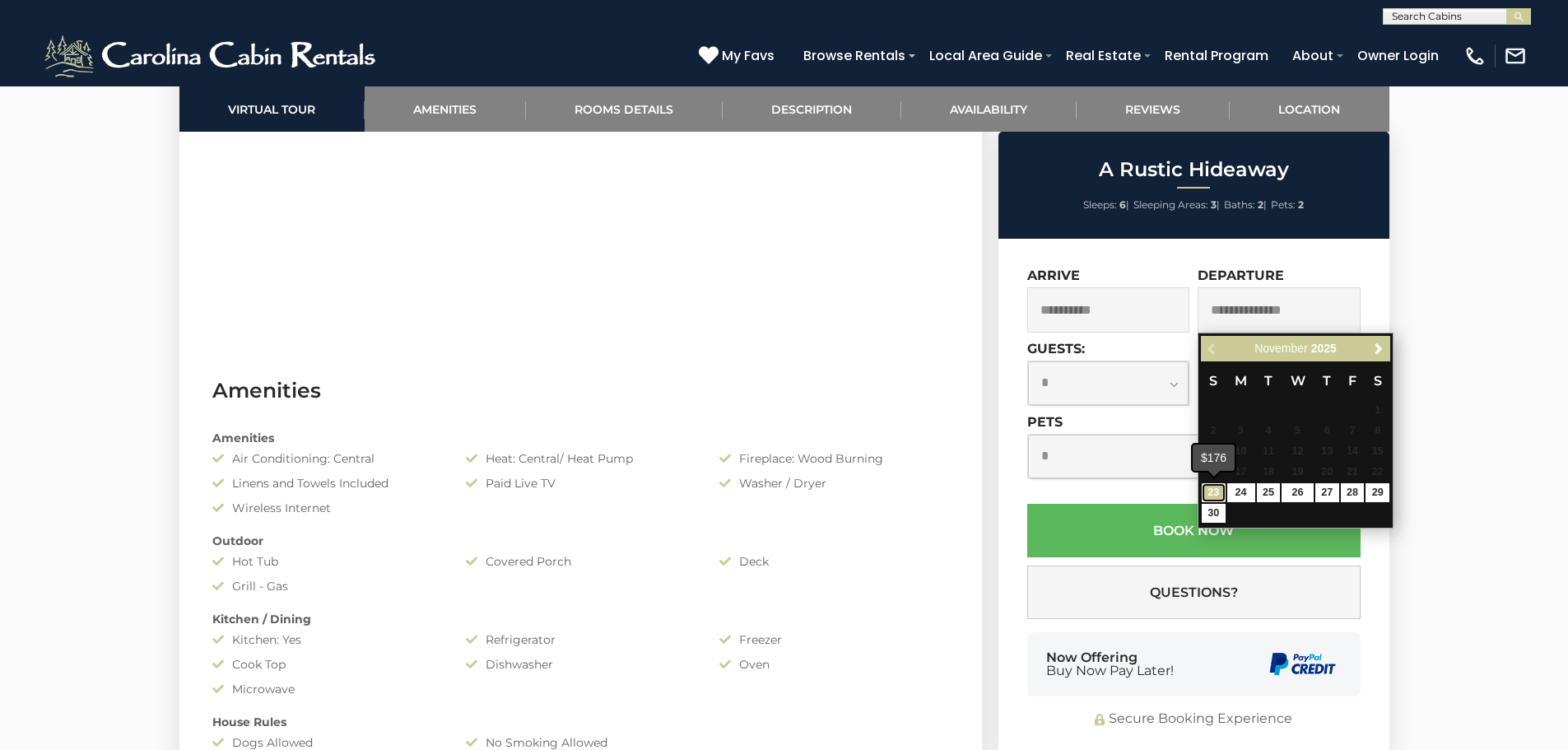
click at [1219, 484] on link "23" at bounding box center [1214, 492] width 24 height 19
type input "**********"
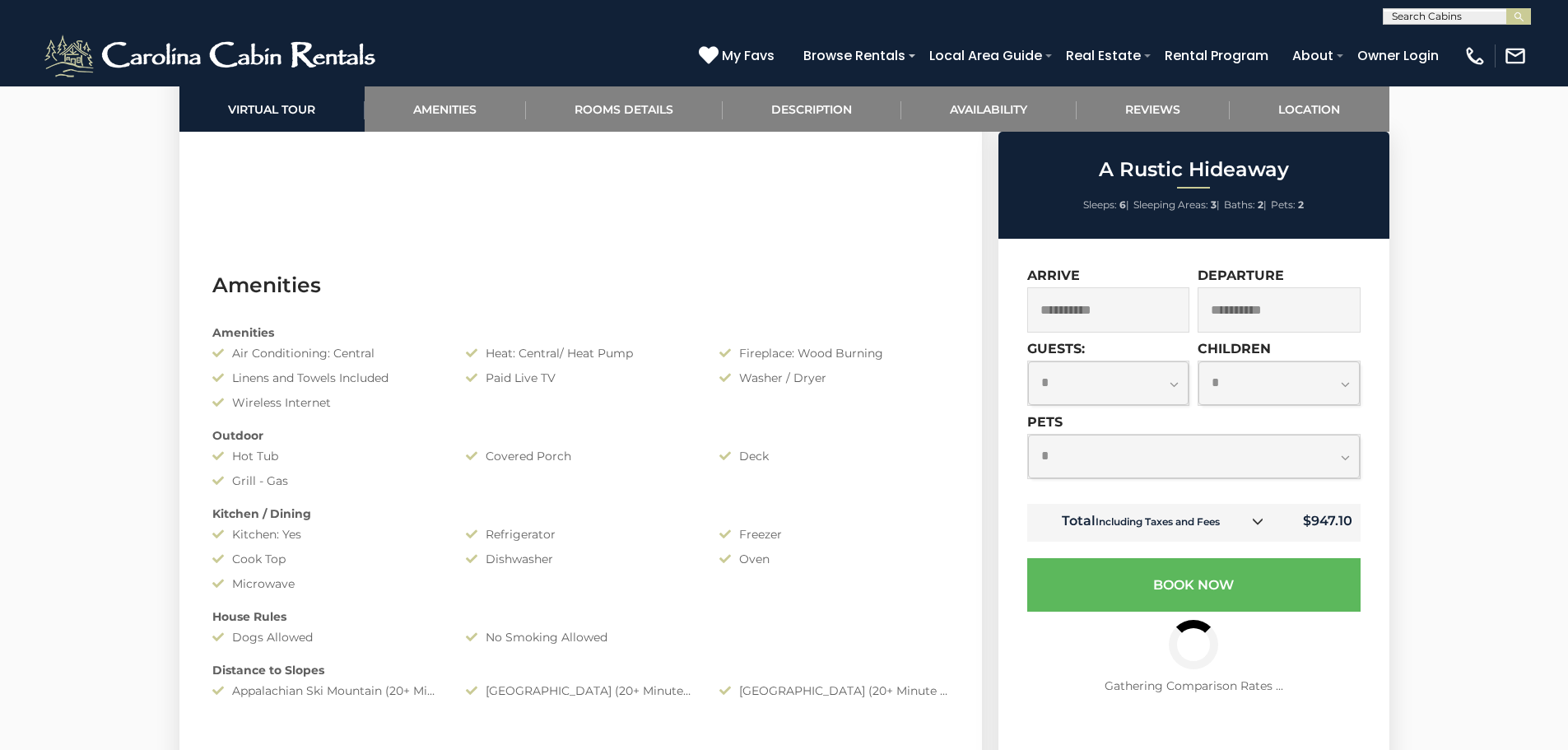
scroll to position [1187, 0]
click at [1254, 519] on icon at bounding box center [1258, 521] width 12 height 12
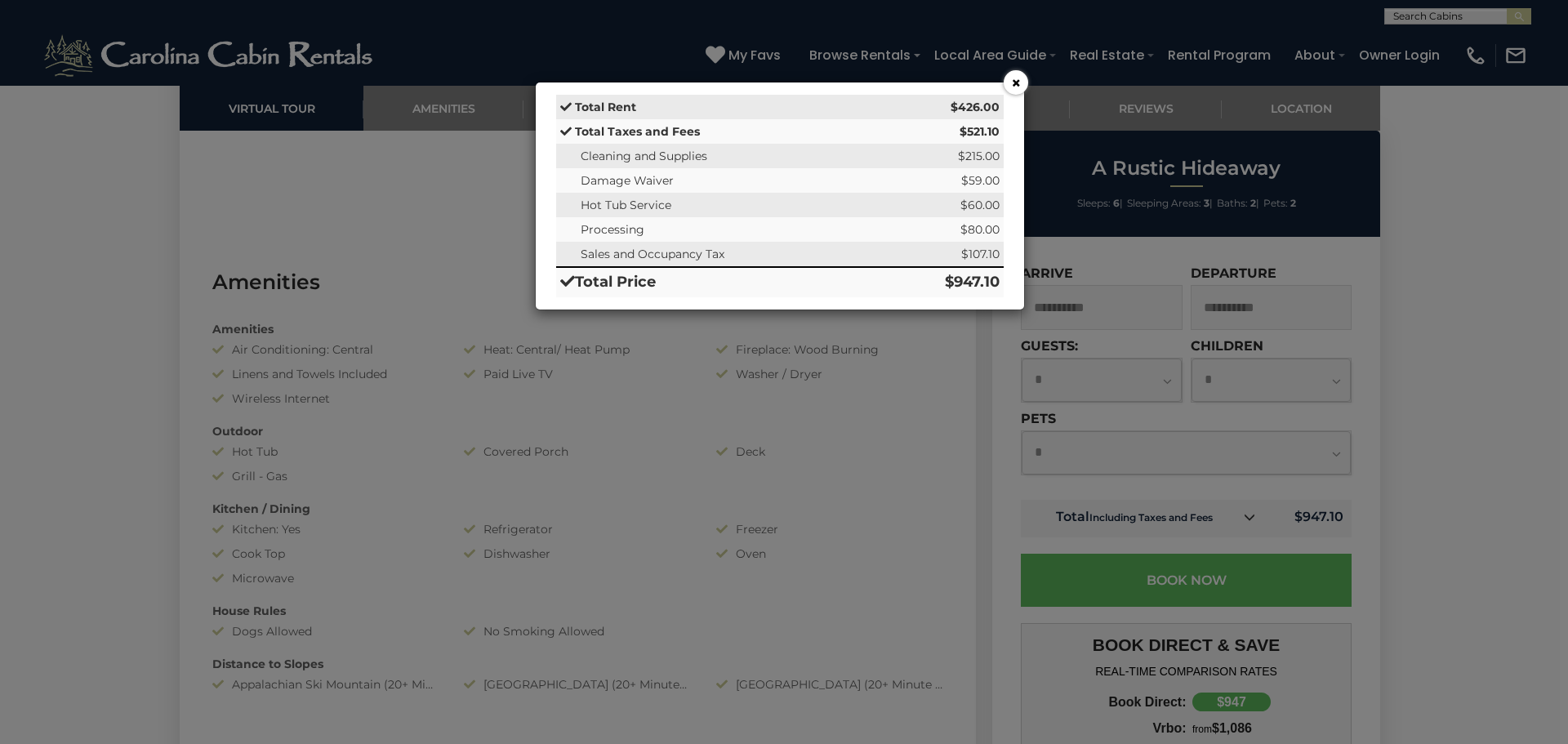
click at [1008, 86] on button "×" at bounding box center [1016, 82] width 25 height 25
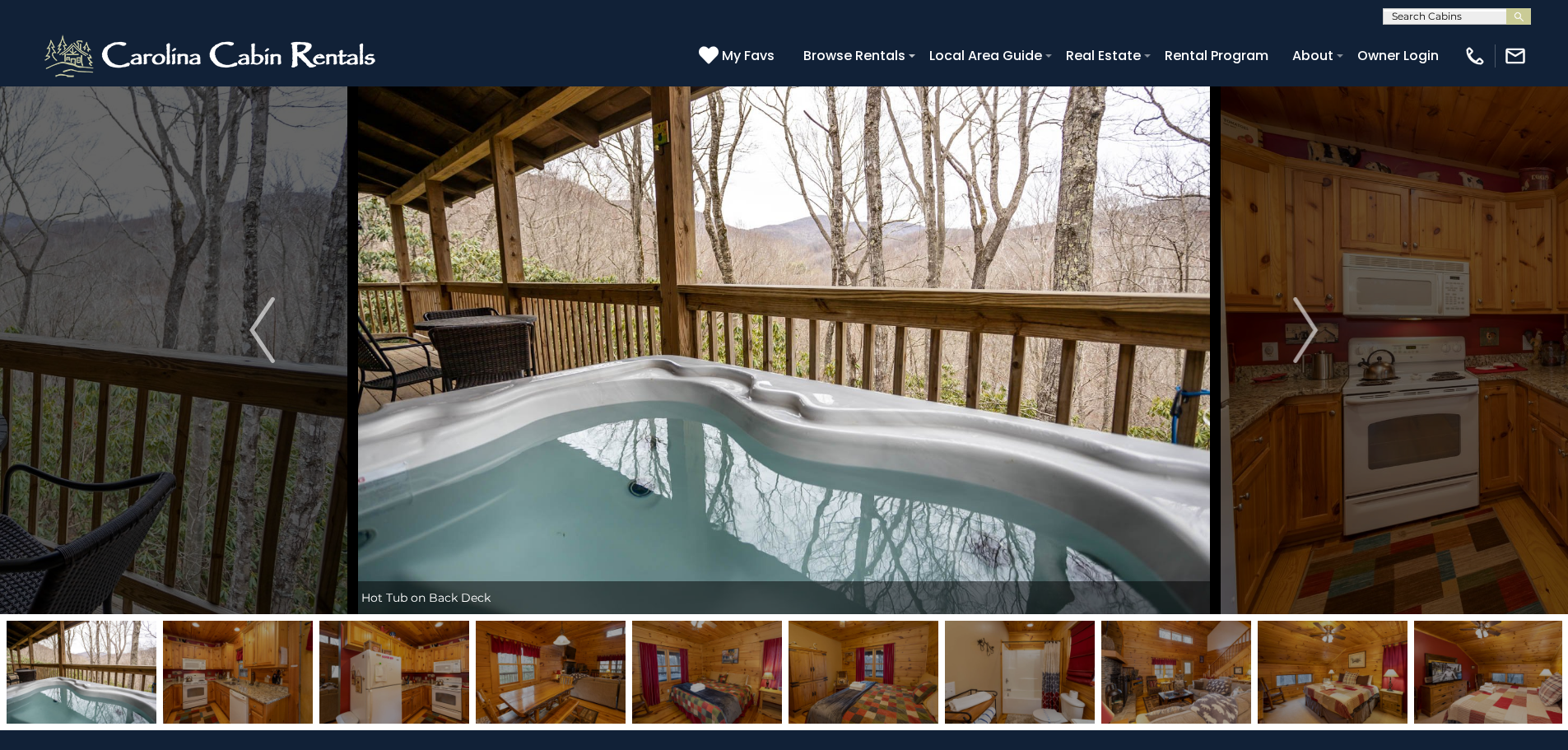
scroll to position [0, 0]
